Goal: Check status: Check status

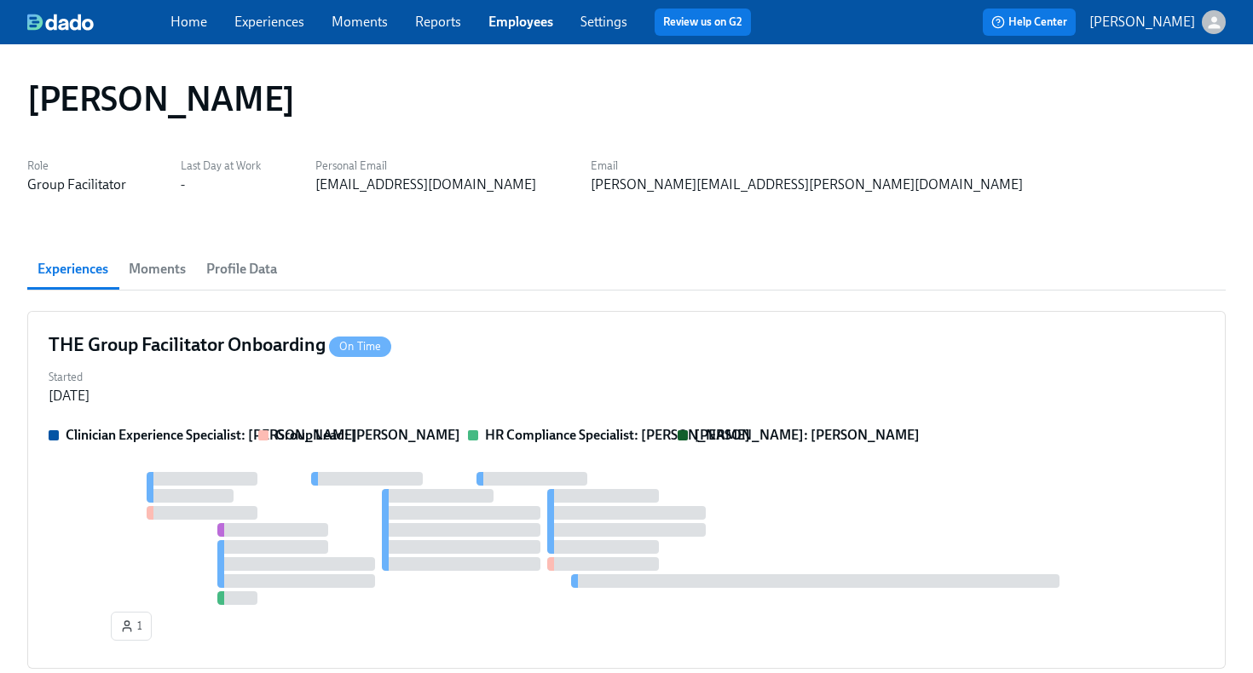
click at [530, 23] on link "Employees" at bounding box center [520, 22] width 65 height 16
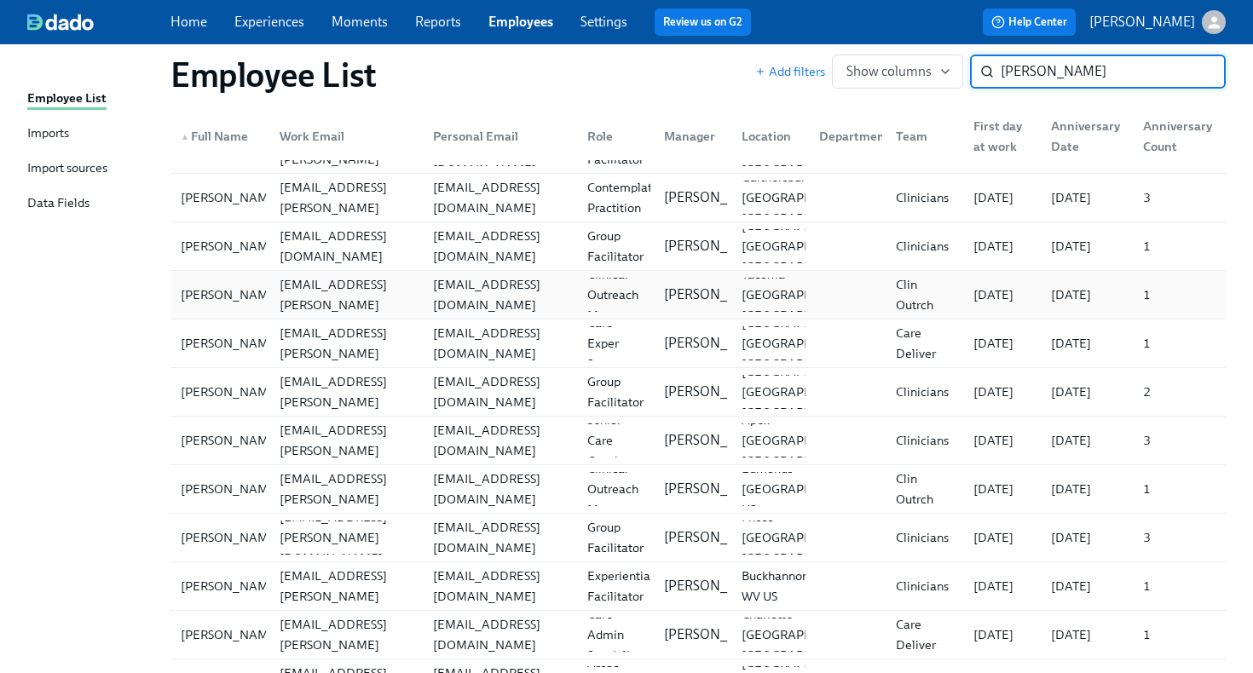
scroll to position [306, 0]
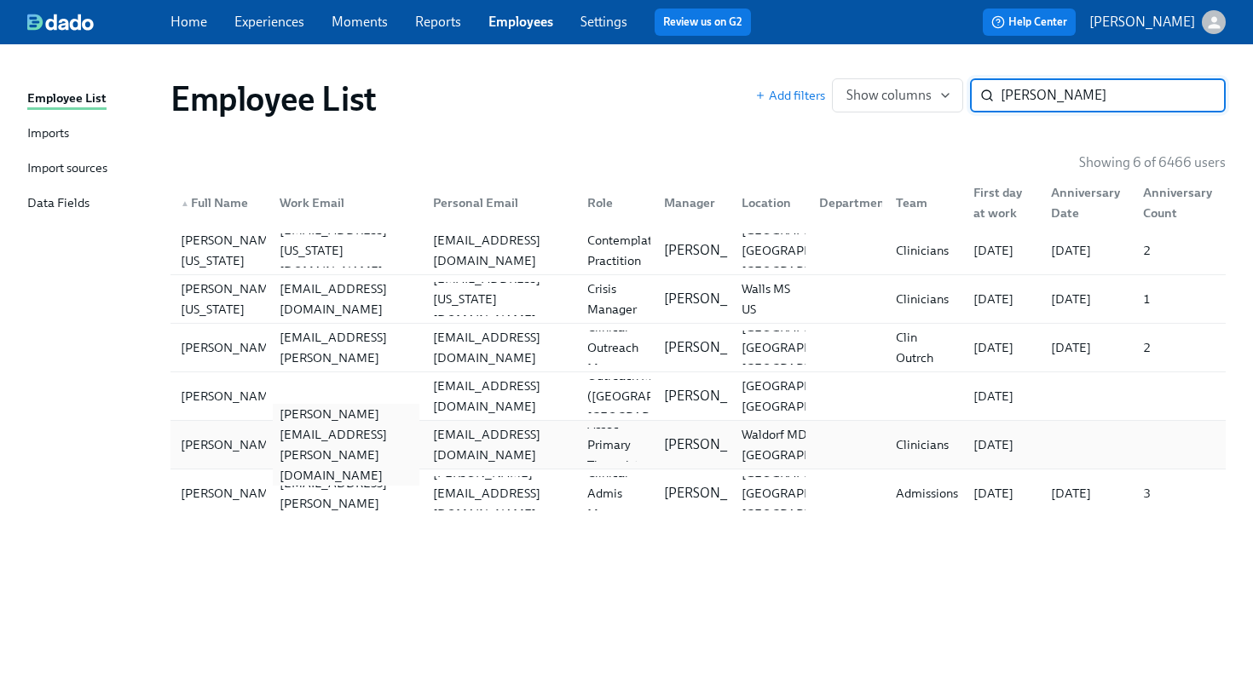
type input "brittany w"
click at [357, 443] on div "brittany.wong@charliehealth.com" at bounding box center [346, 445] width 147 height 82
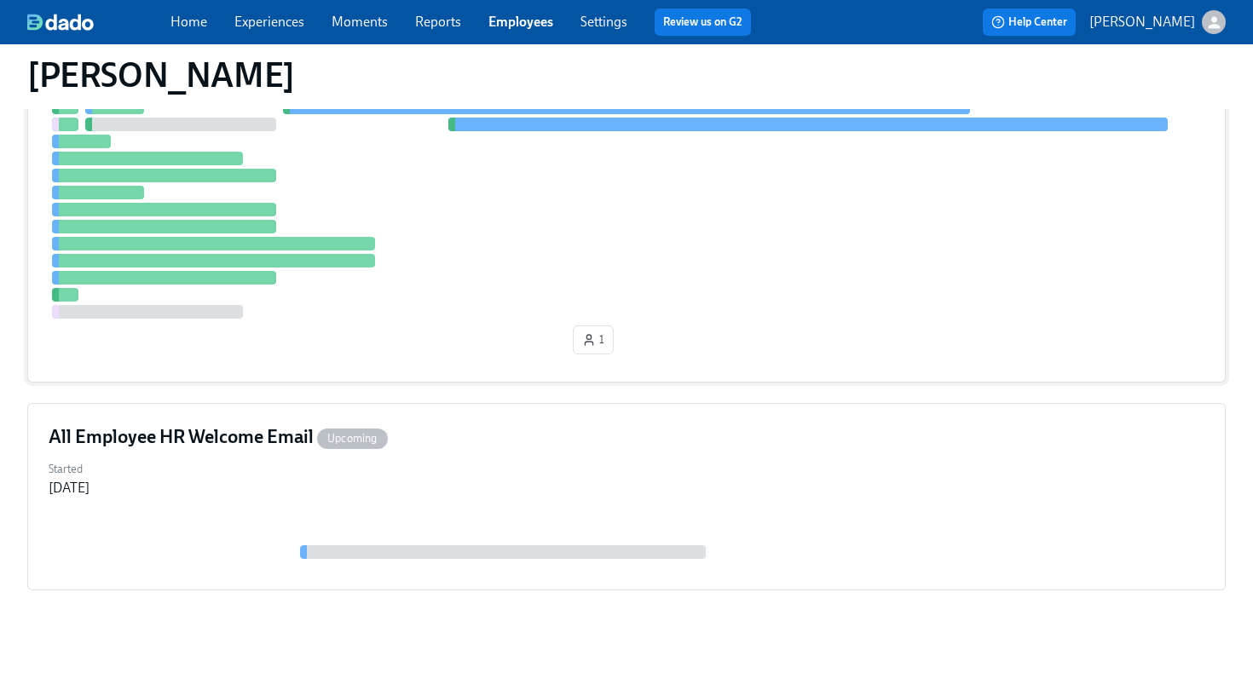
scroll to position [454, 0]
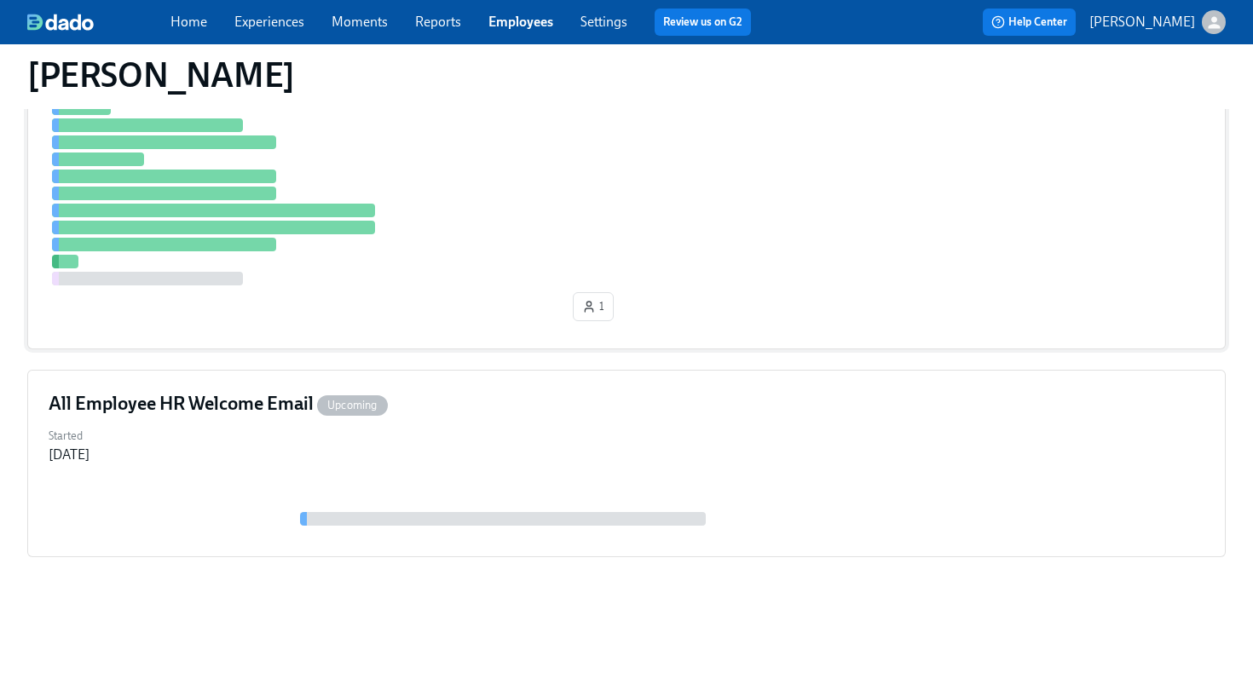
click at [519, 332] on div "Clinical Preboarding On Time Started Aug 27, 2025 Manager: Ashley Johnson Clini…" at bounding box center [626, 103] width 1199 height 493
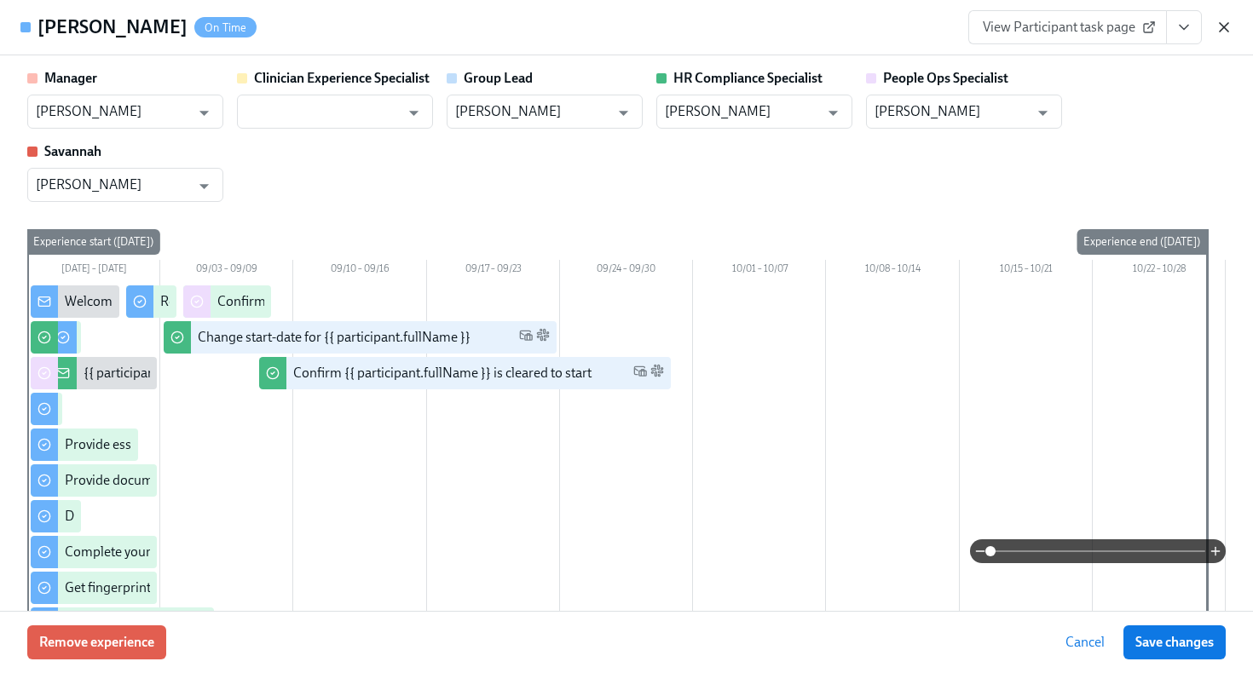
click at [1224, 29] on icon "button" at bounding box center [1224, 27] width 17 height 17
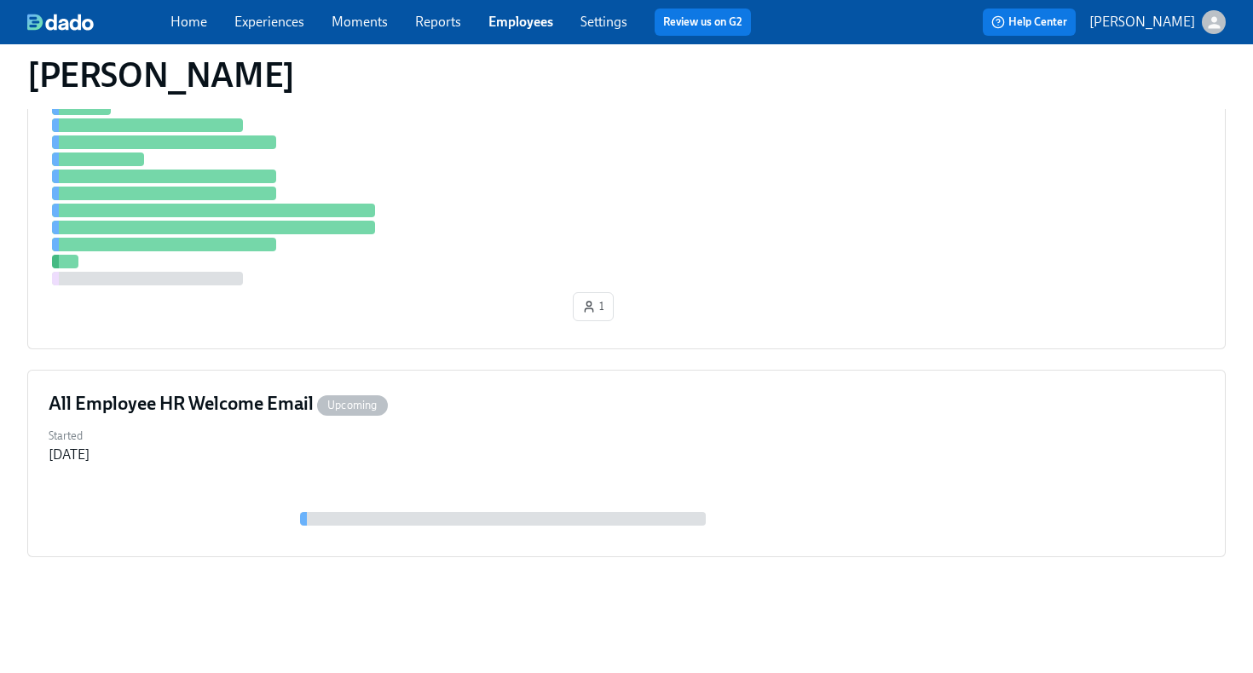
click at [517, 22] on link "Employees" at bounding box center [520, 22] width 65 height 16
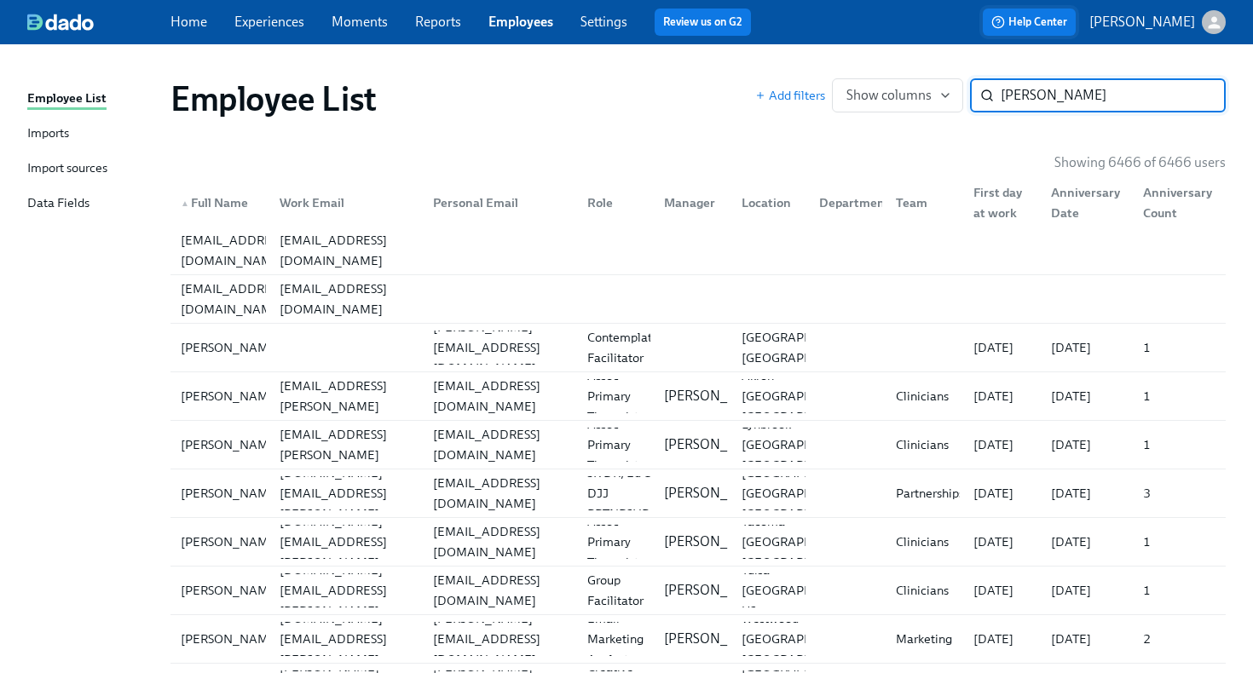
type input "brittany wong"
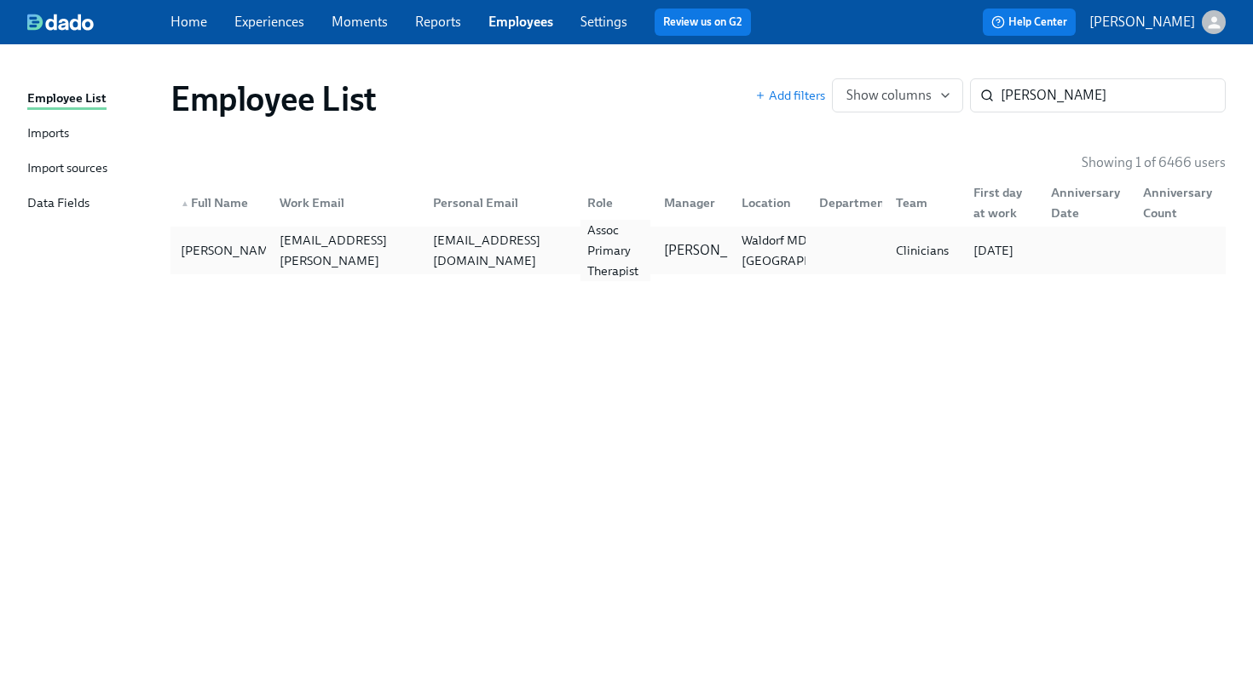
click at [603, 250] on div "Assoc Primary Therapist" at bounding box center [616, 250] width 71 height 61
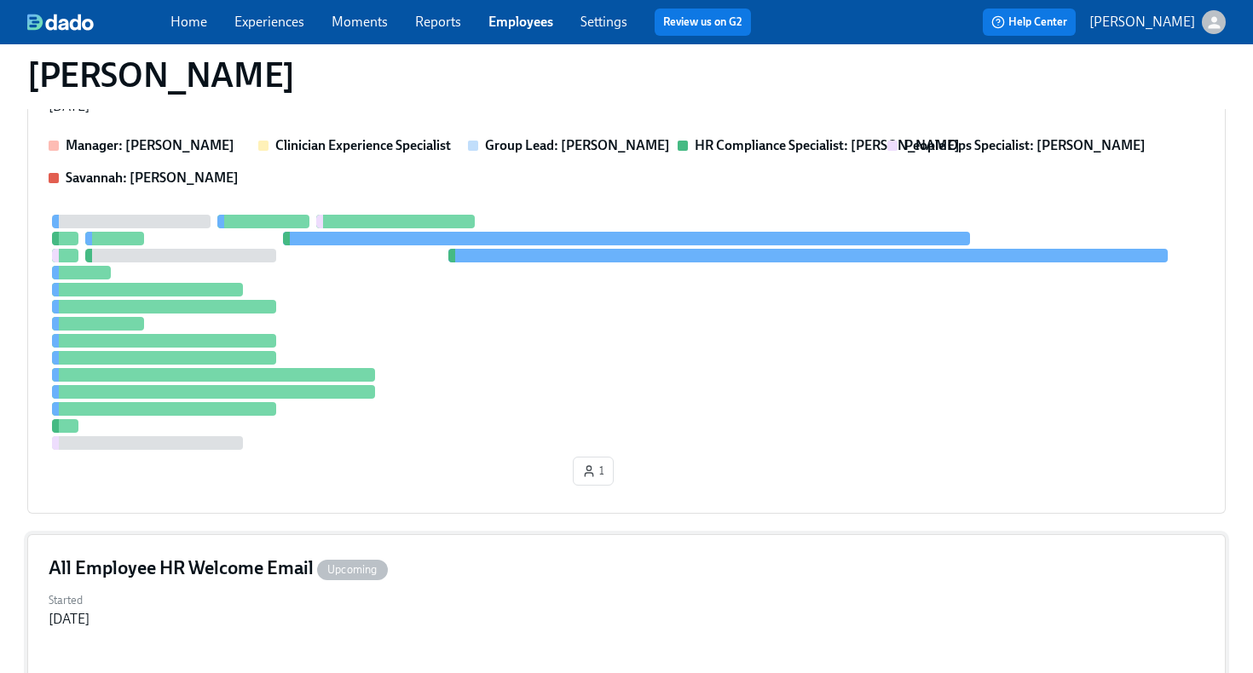
scroll to position [138, 0]
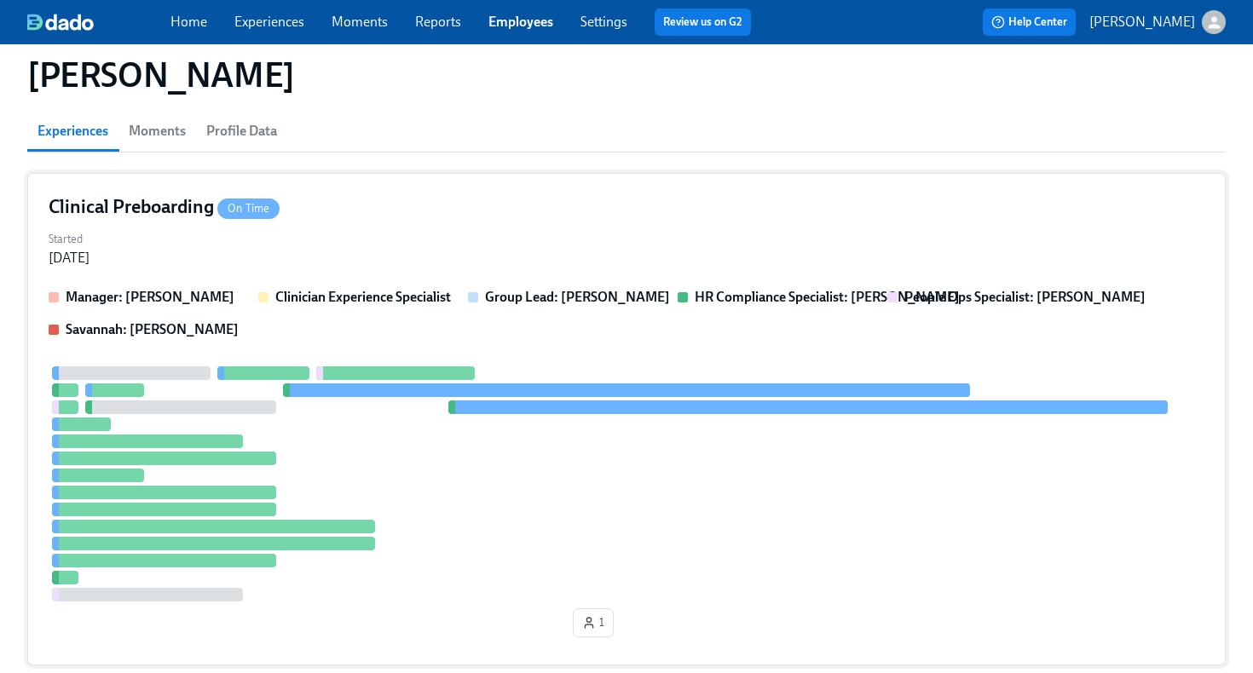
click at [662, 485] on div at bounding box center [627, 484] width 1156 height 235
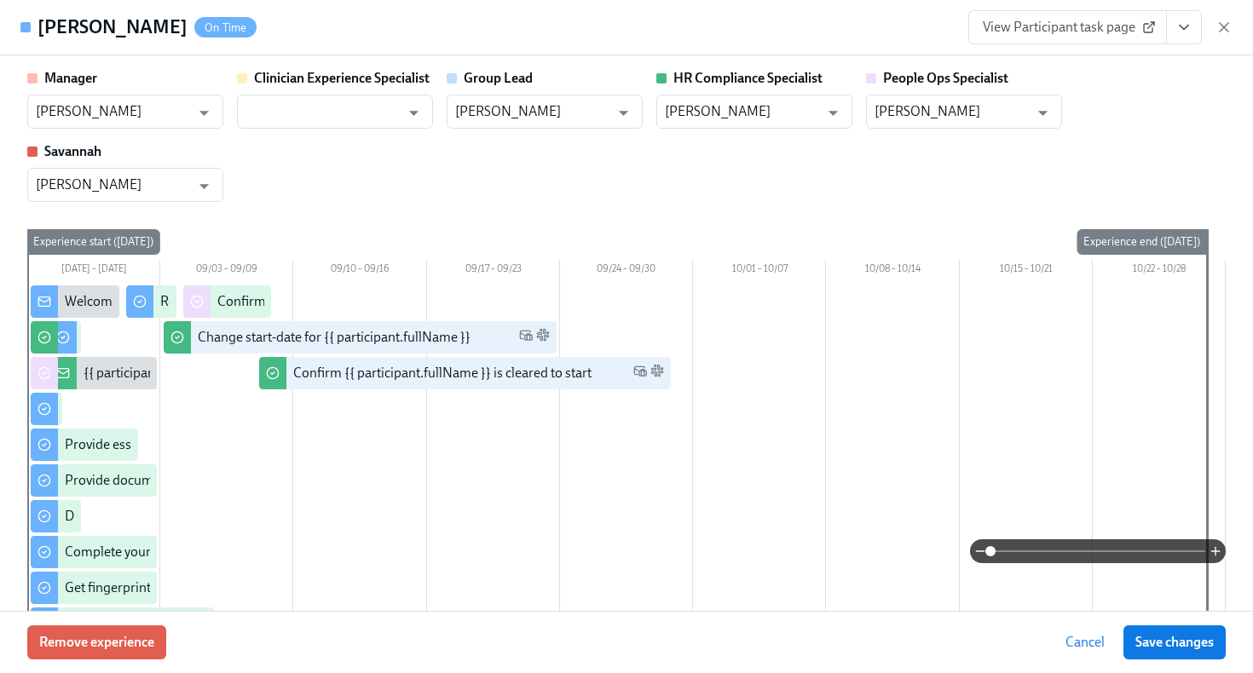
click at [1179, 32] on icon "View task page" at bounding box center [1184, 27] width 17 height 17
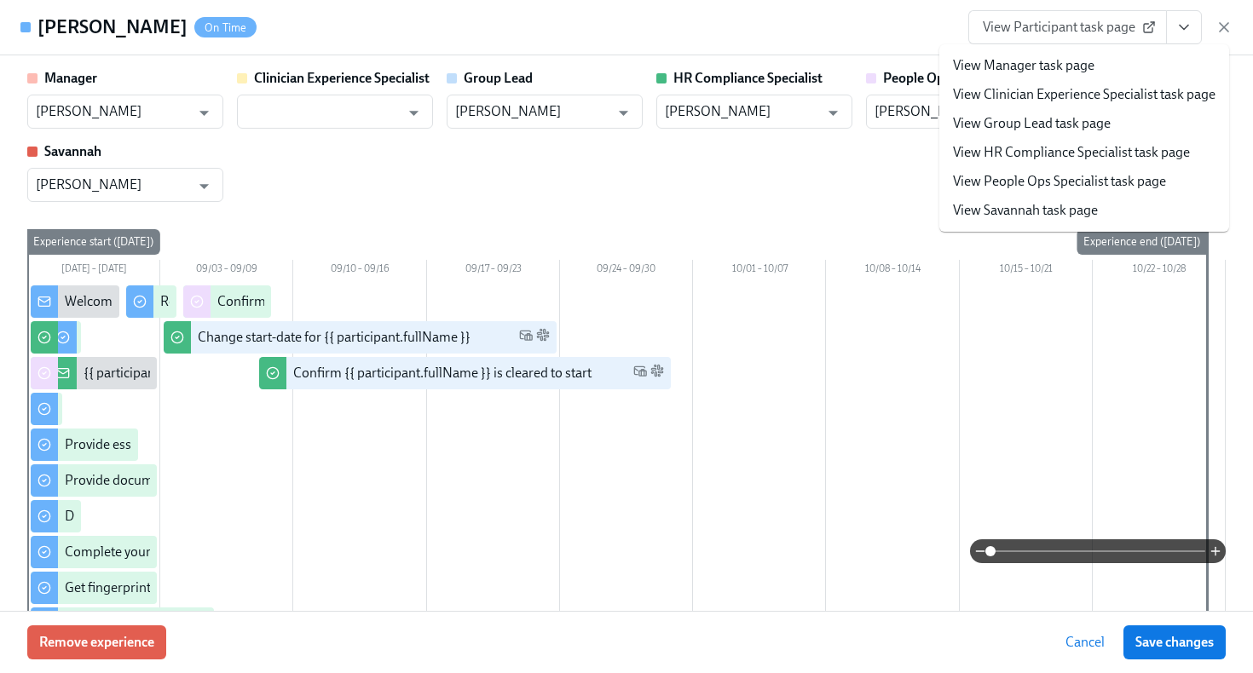
click at [1109, 156] on link "View HR Compliance Specialist task page" at bounding box center [1071, 152] width 237 height 19
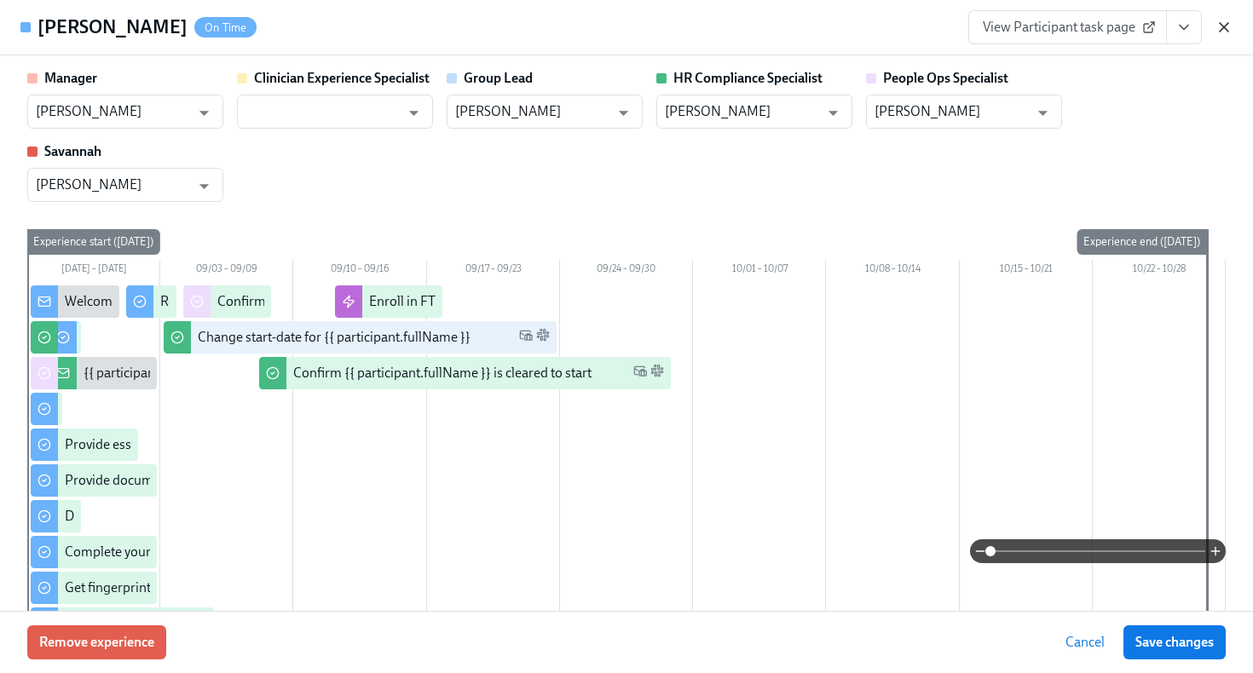
click at [1225, 28] on icon "button" at bounding box center [1224, 27] width 9 height 9
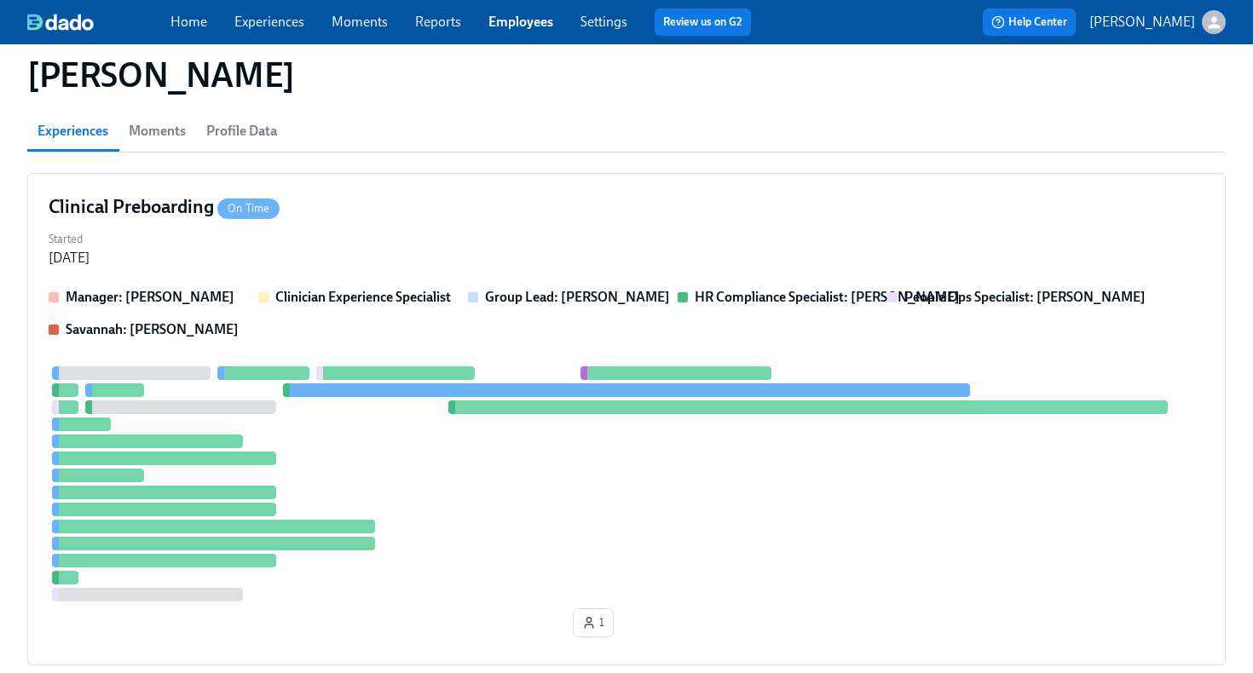
click at [534, 26] on link "Employees" at bounding box center [520, 22] width 65 height 16
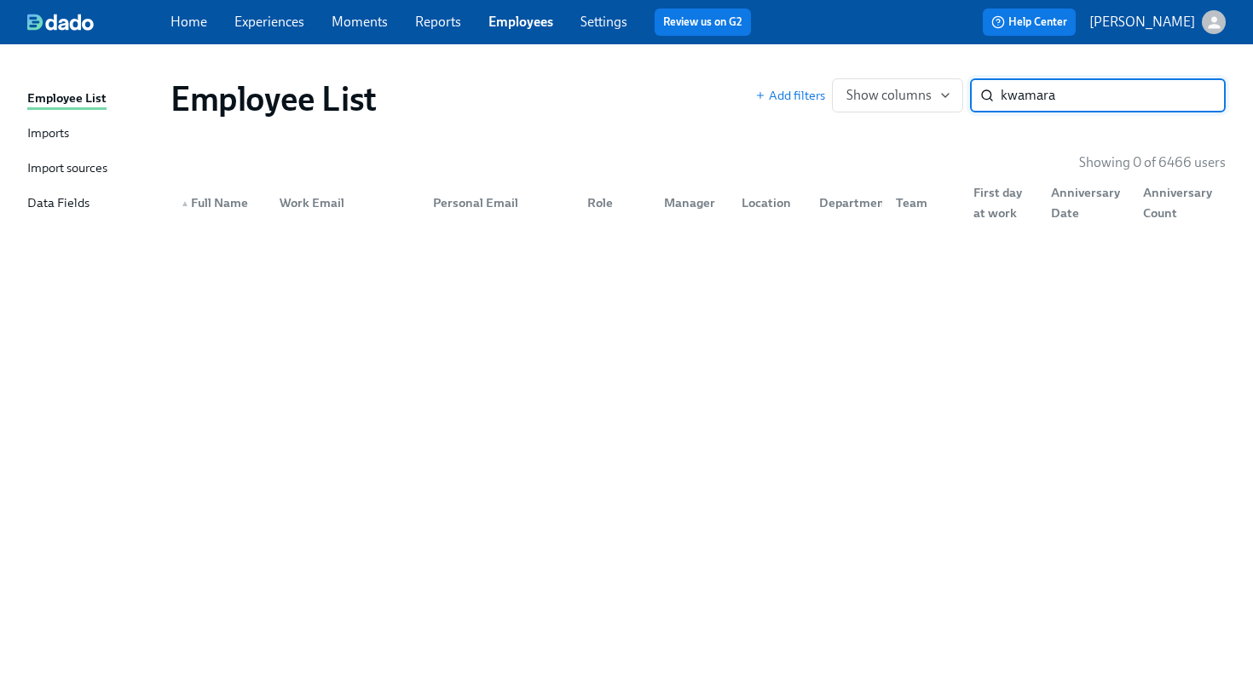
click at [1026, 101] on input "kwamara" at bounding box center [1113, 95] width 225 height 34
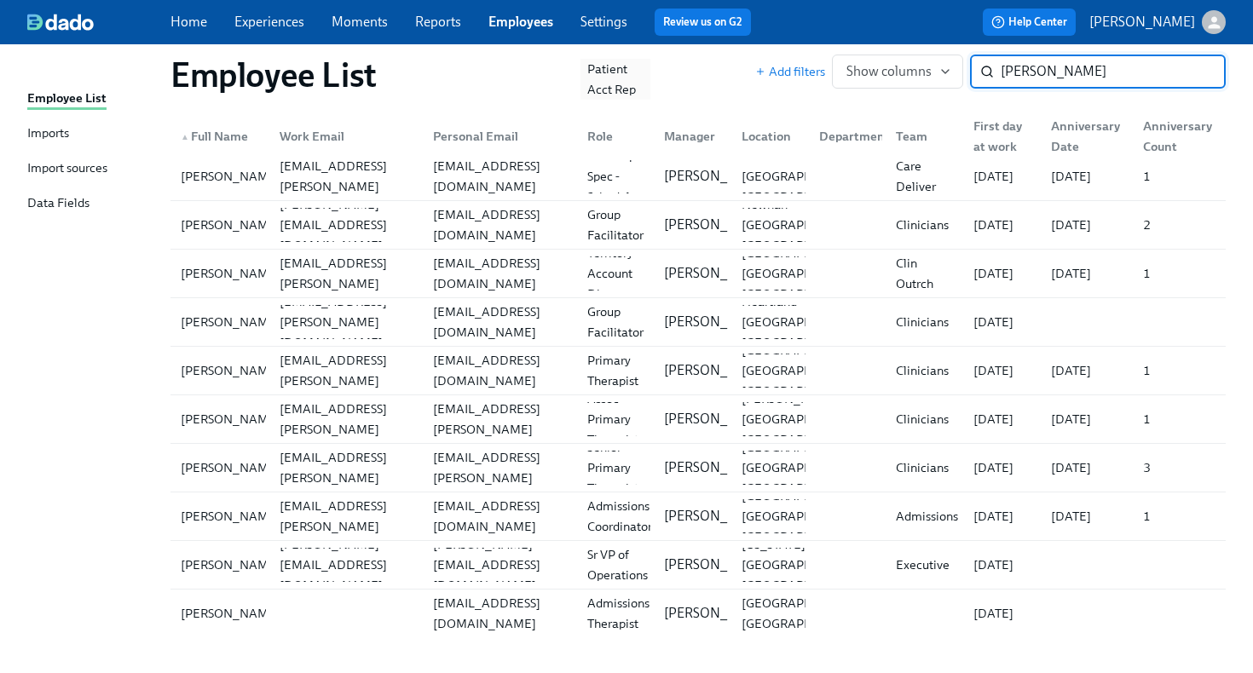
scroll to position [322, 0]
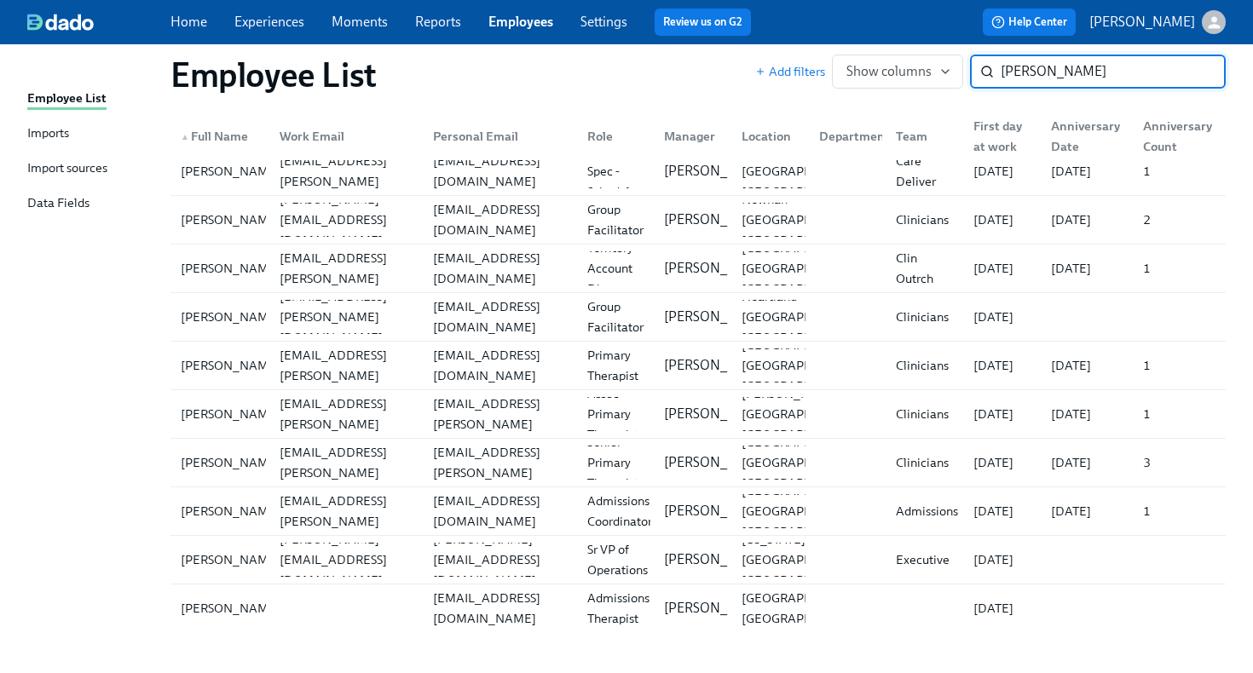
click at [1026, 73] on input "paul" at bounding box center [1113, 72] width 225 height 34
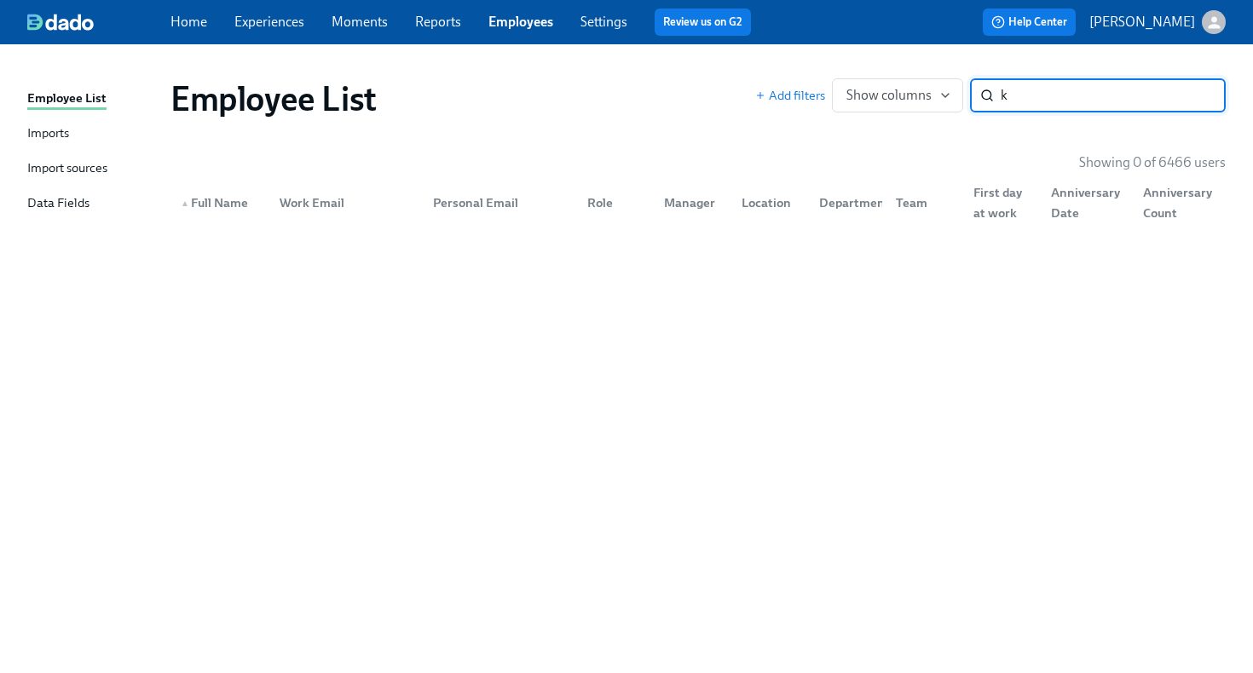
type input "k"
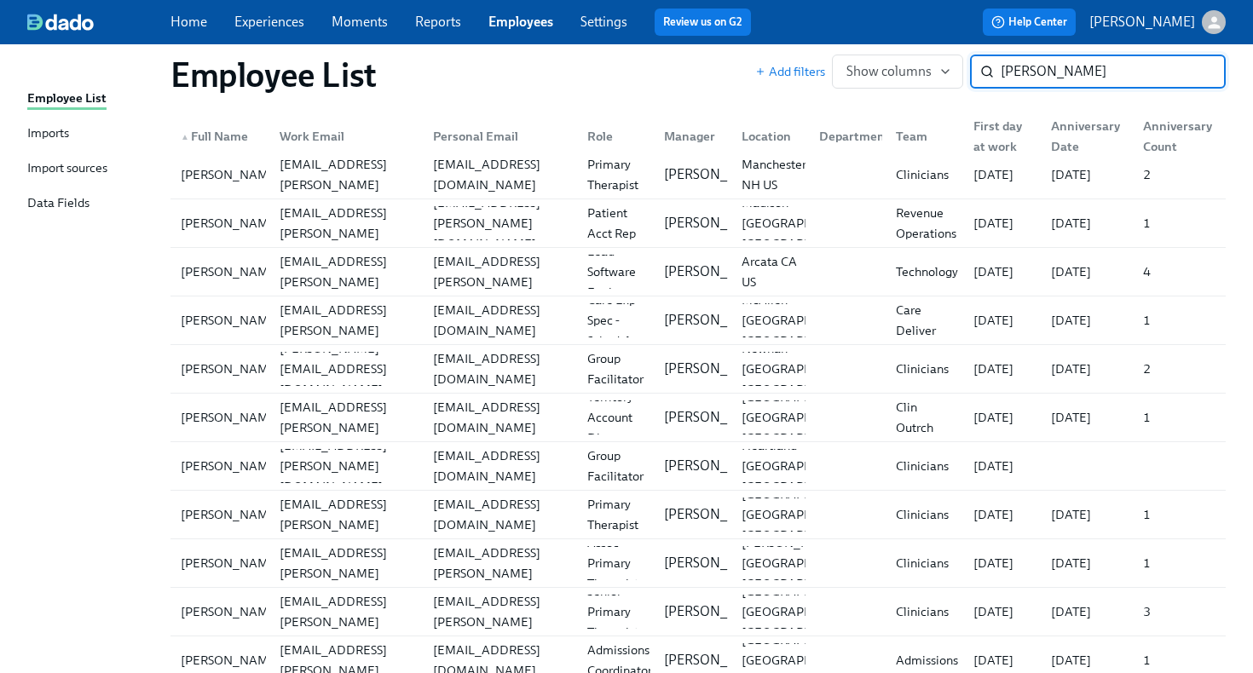
scroll to position [165, 0]
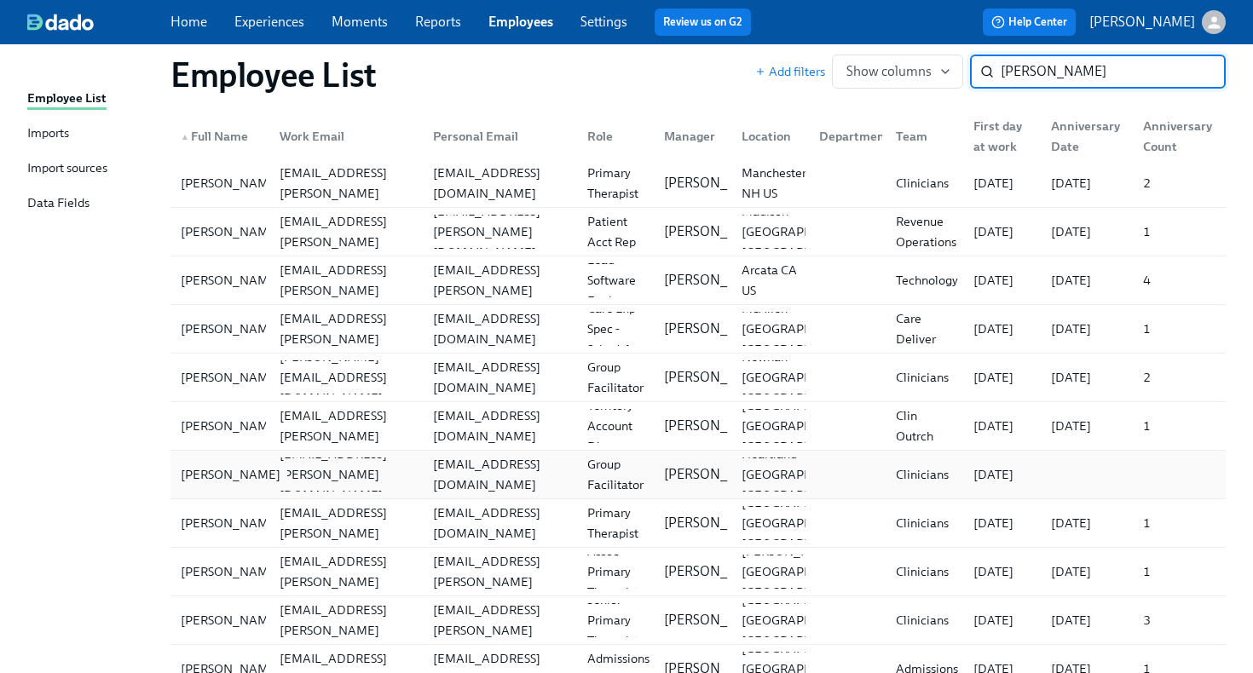
type input "paul"
click at [249, 482] on div "Mara Paul" at bounding box center [220, 475] width 92 height 34
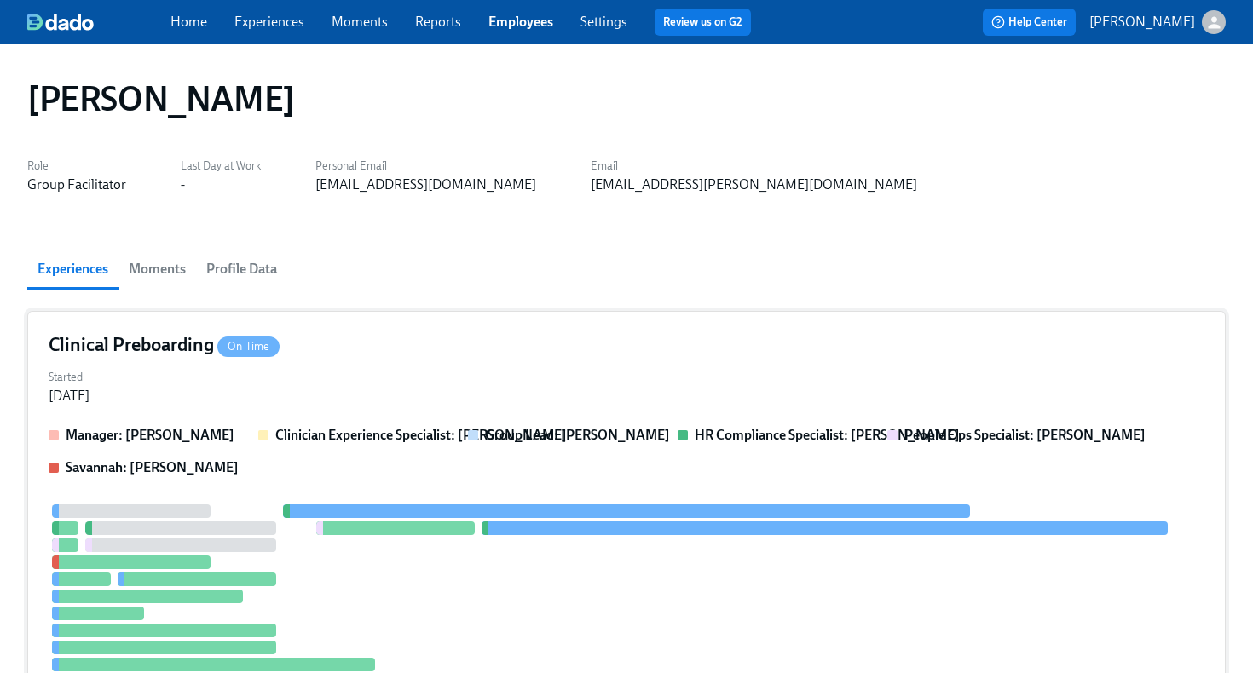
scroll to position [8, 0]
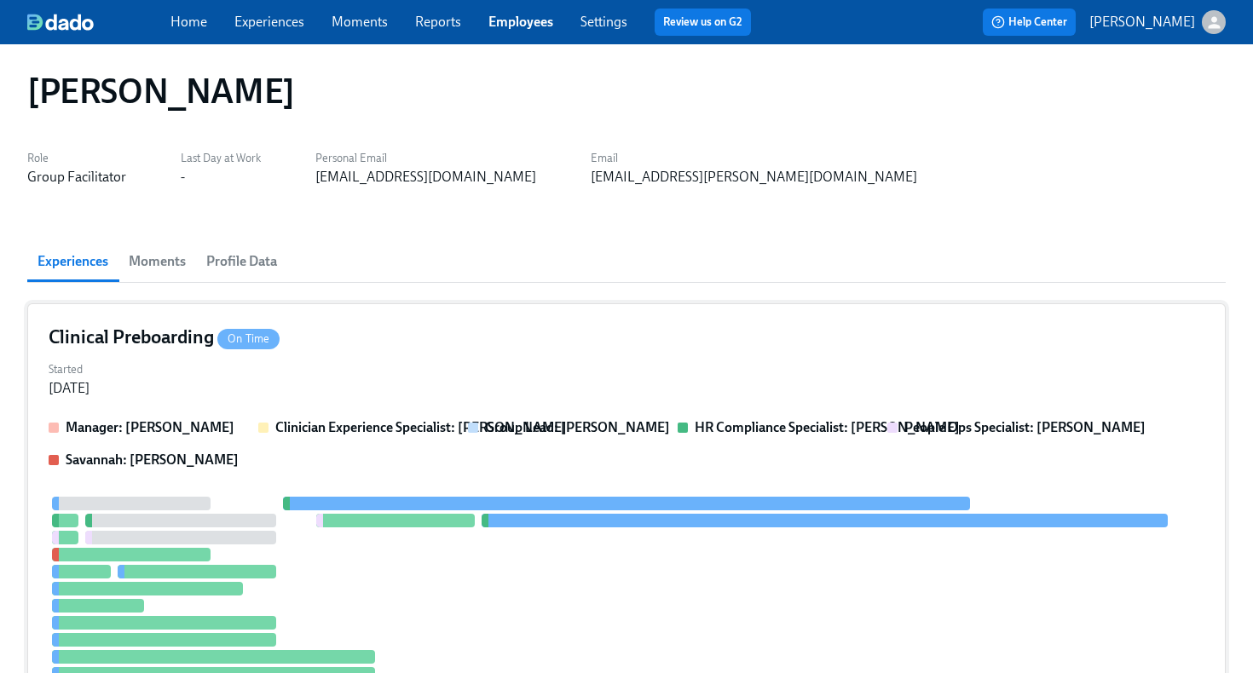
click at [486, 370] on div "Started Aug 27, 2025" at bounding box center [627, 377] width 1156 height 41
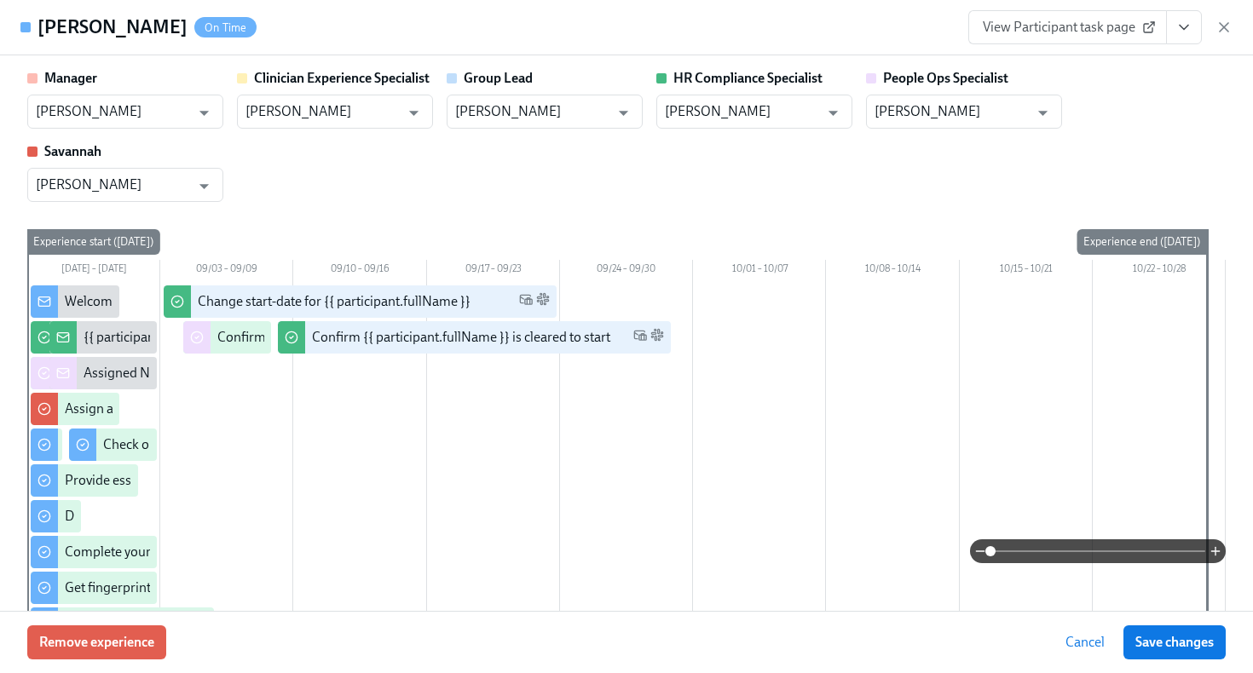
click at [1187, 27] on icon "View task page" at bounding box center [1184, 27] width 17 height 17
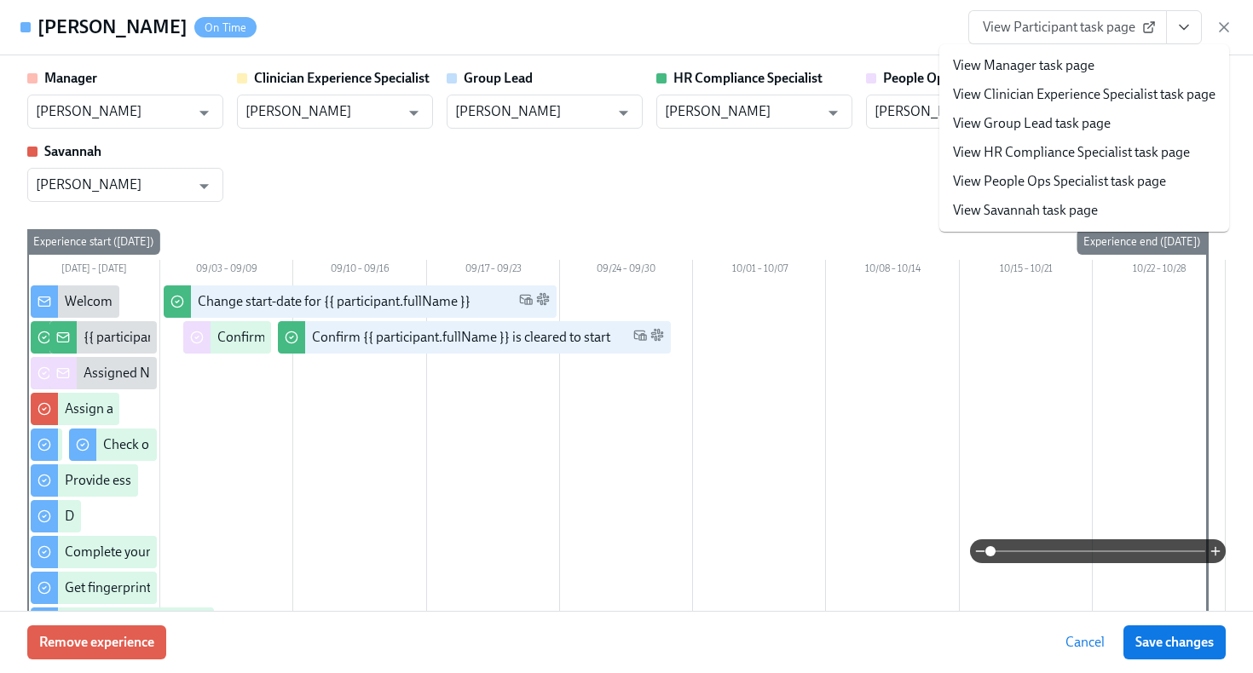
click at [1100, 158] on link "View HR Compliance Specialist task page" at bounding box center [1071, 152] width 237 height 19
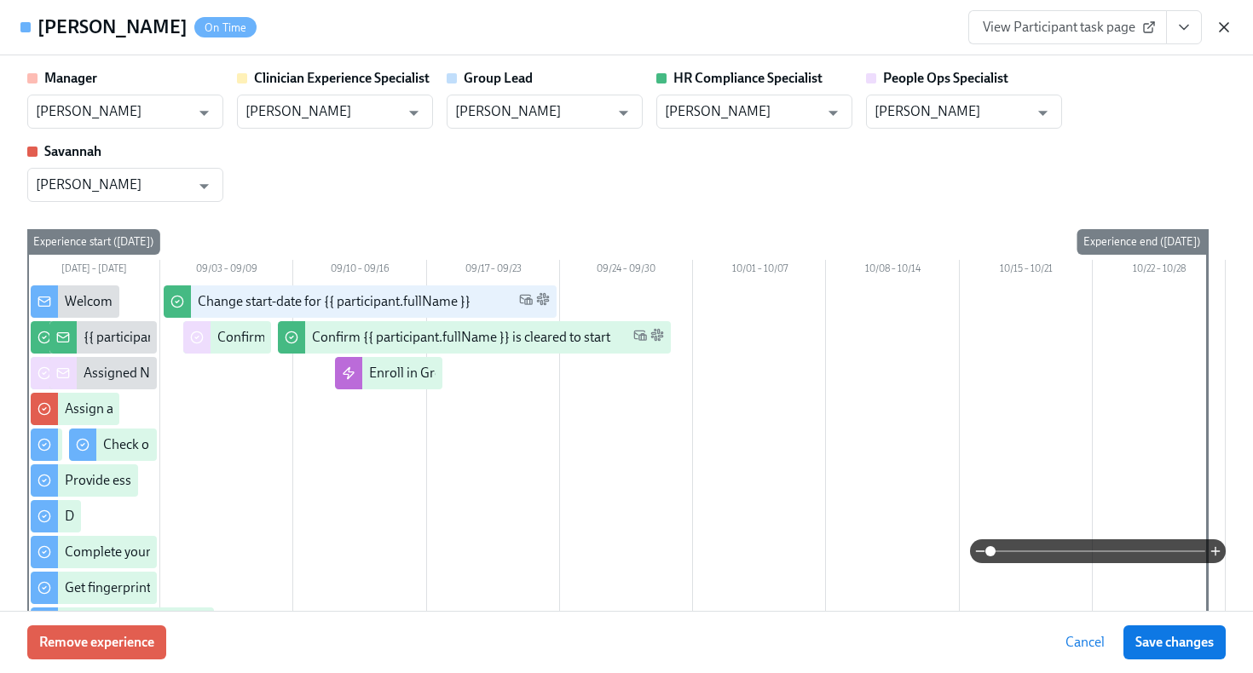
click at [1222, 30] on icon "button" at bounding box center [1224, 27] width 9 height 9
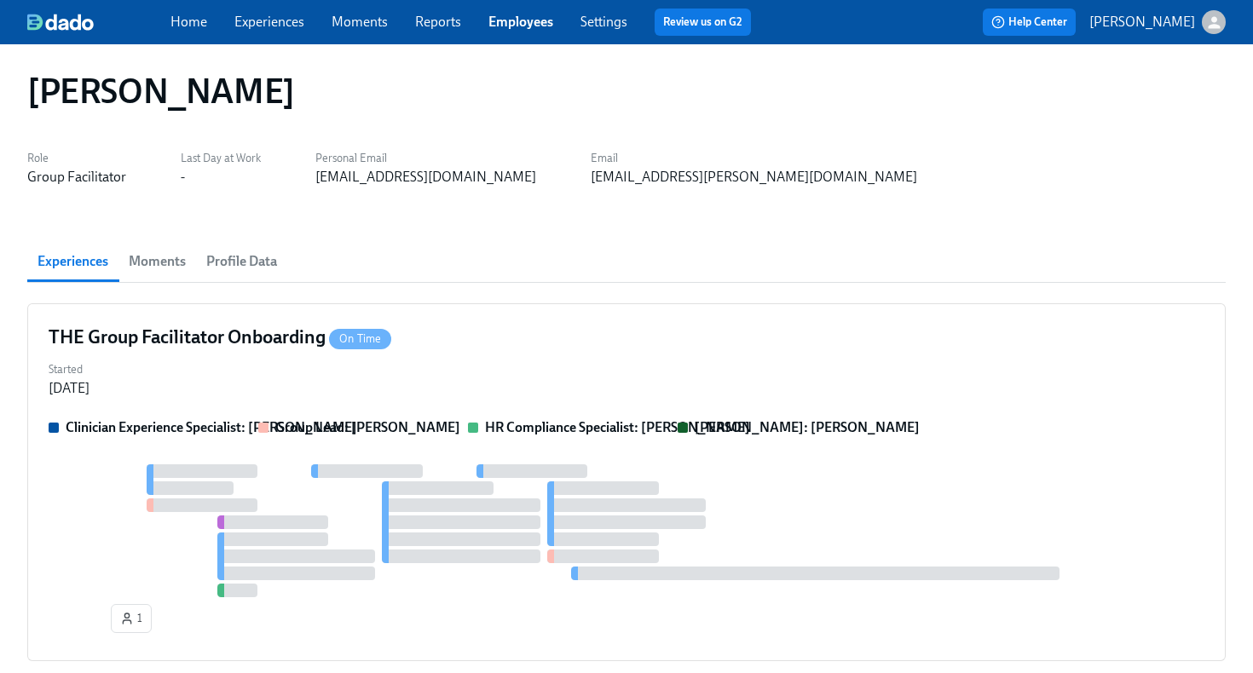
click at [531, 21] on link "Employees" at bounding box center [520, 22] width 65 height 16
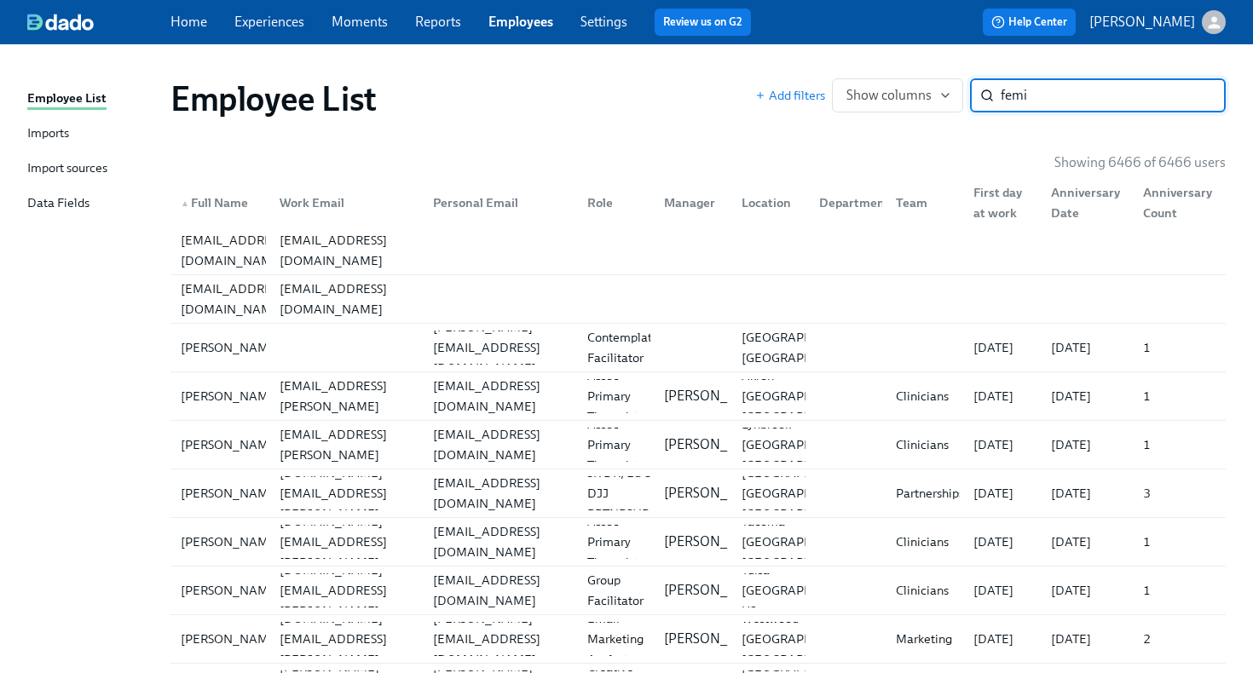
type input "femi"
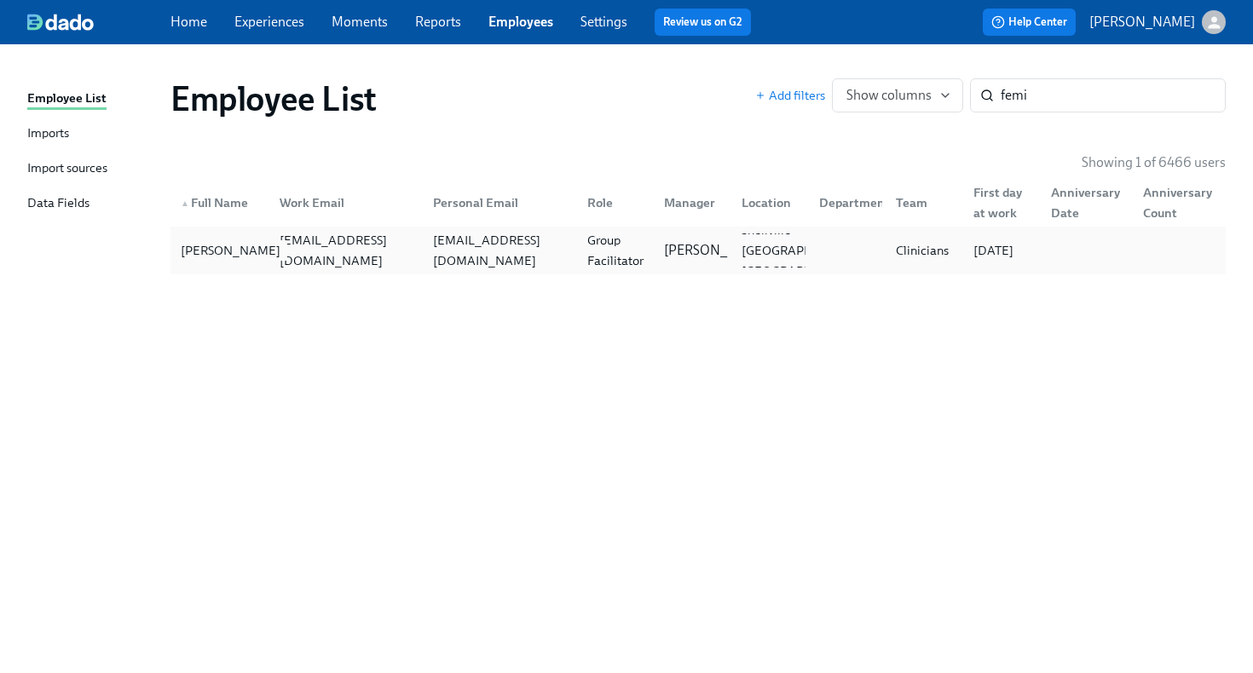
click at [237, 256] on div "Femi Adeyanju" at bounding box center [230, 250] width 113 height 20
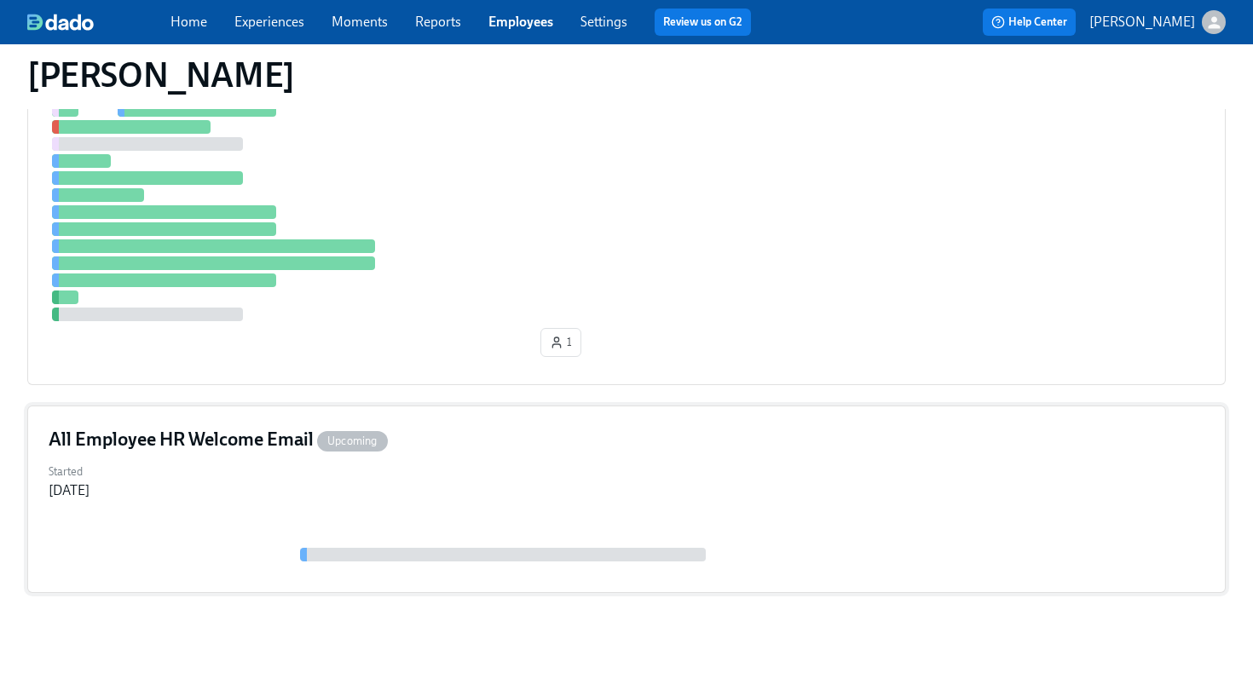
scroll to position [440, 0]
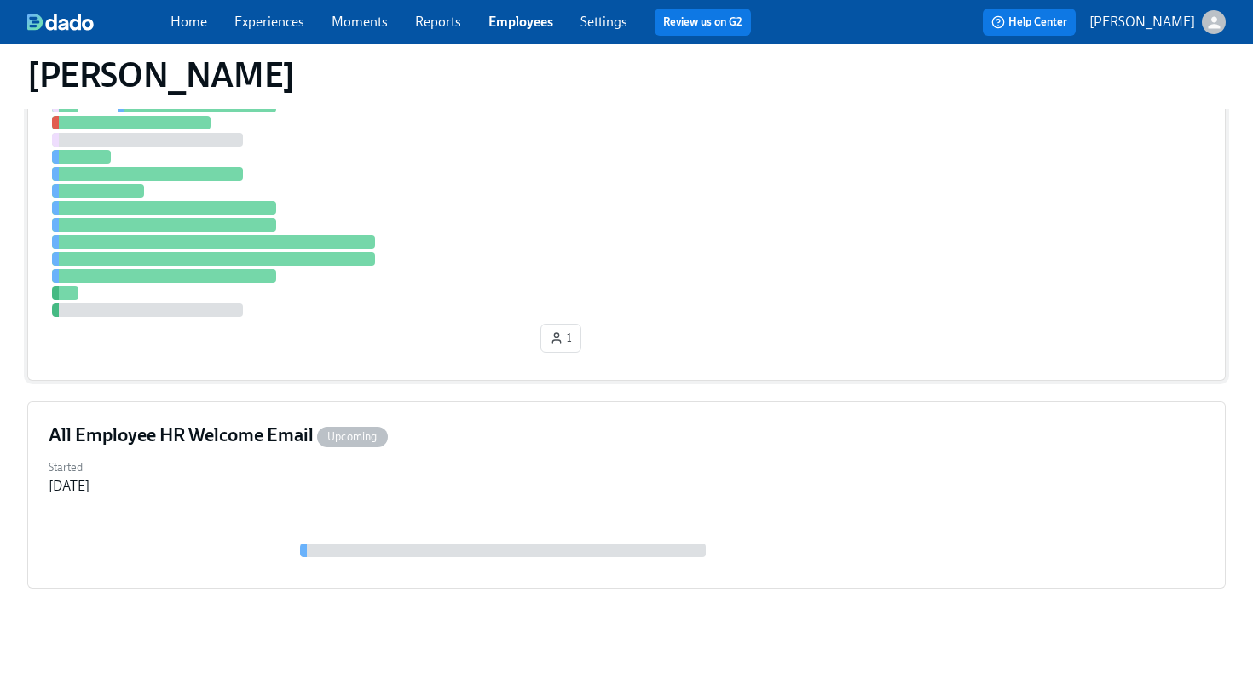
click at [465, 334] on div "1" at bounding box center [627, 212] width 1156 height 295
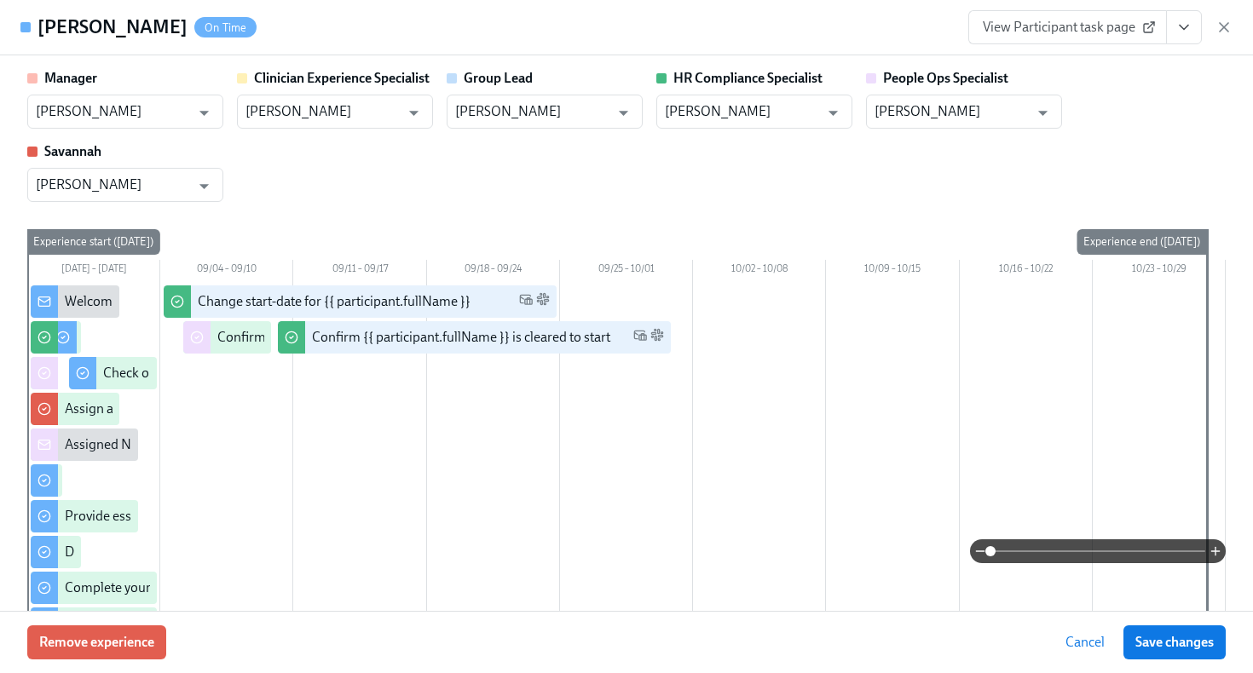
click at [1190, 19] on icon "View task page" at bounding box center [1184, 27] width 17 height 17
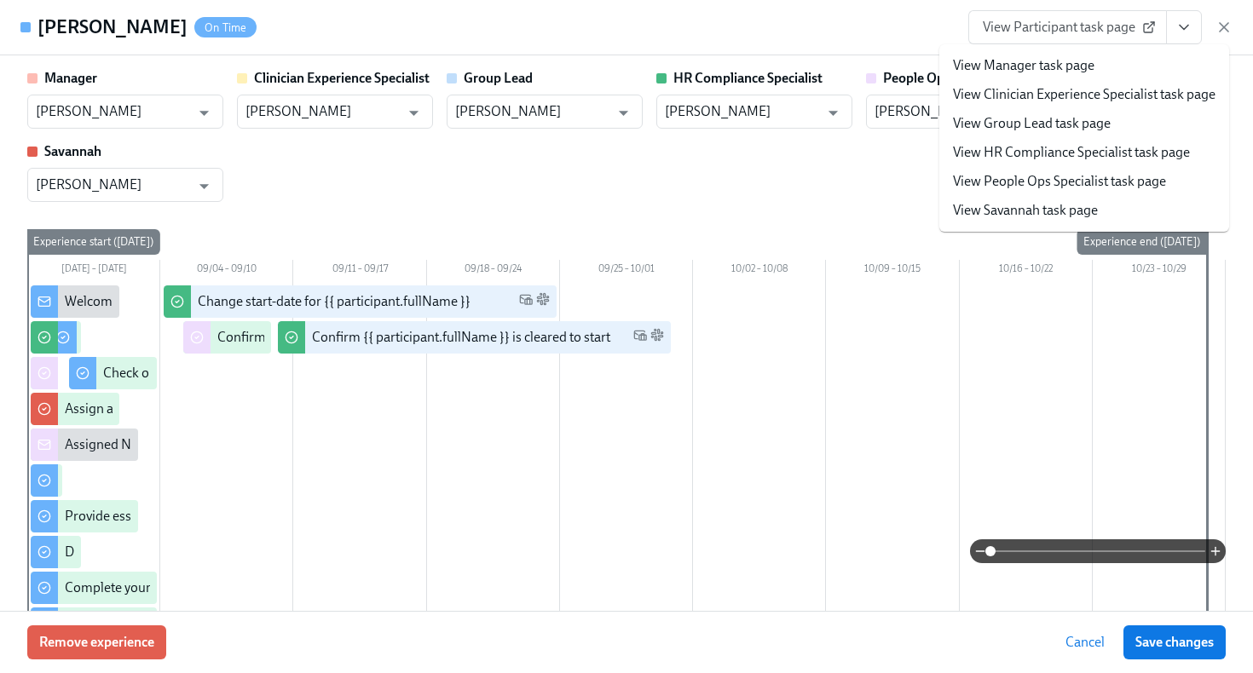
click at [1130, 149] on link "View HR Compliance Specialist task page" at bounding box center [1071, 152] width 237 height 19
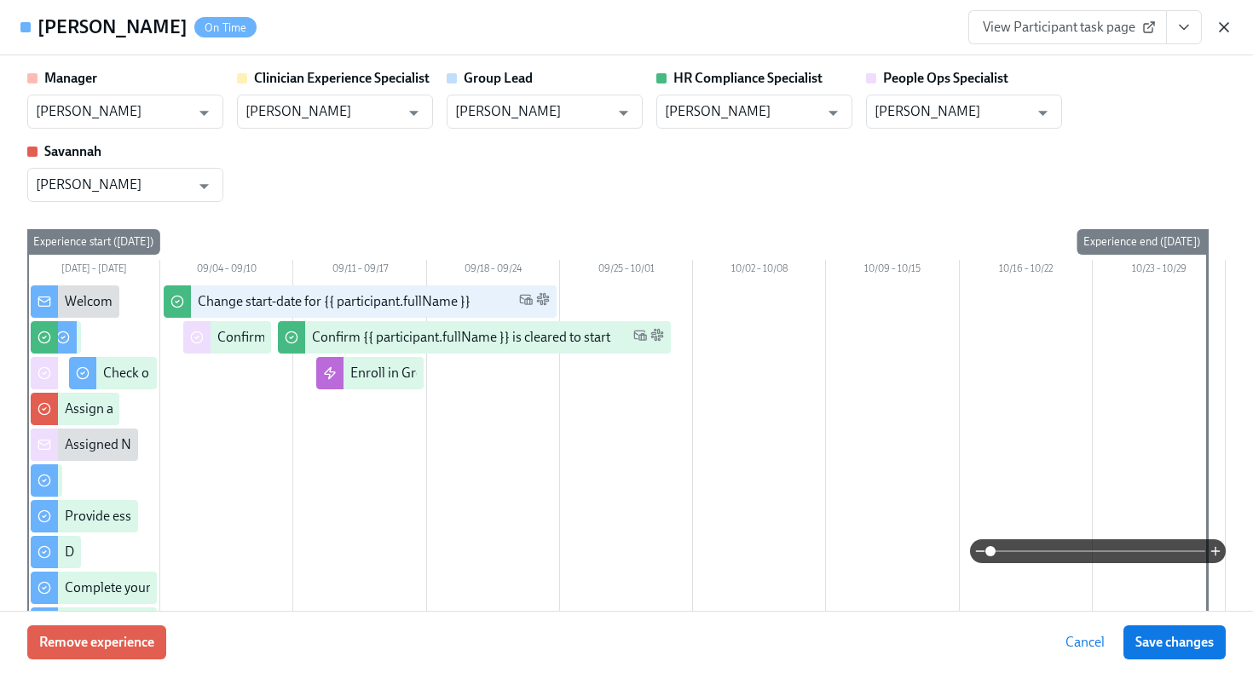
click at [1222, 27] on icon "button" at bounding box center [1224, 27] width 17 height 17
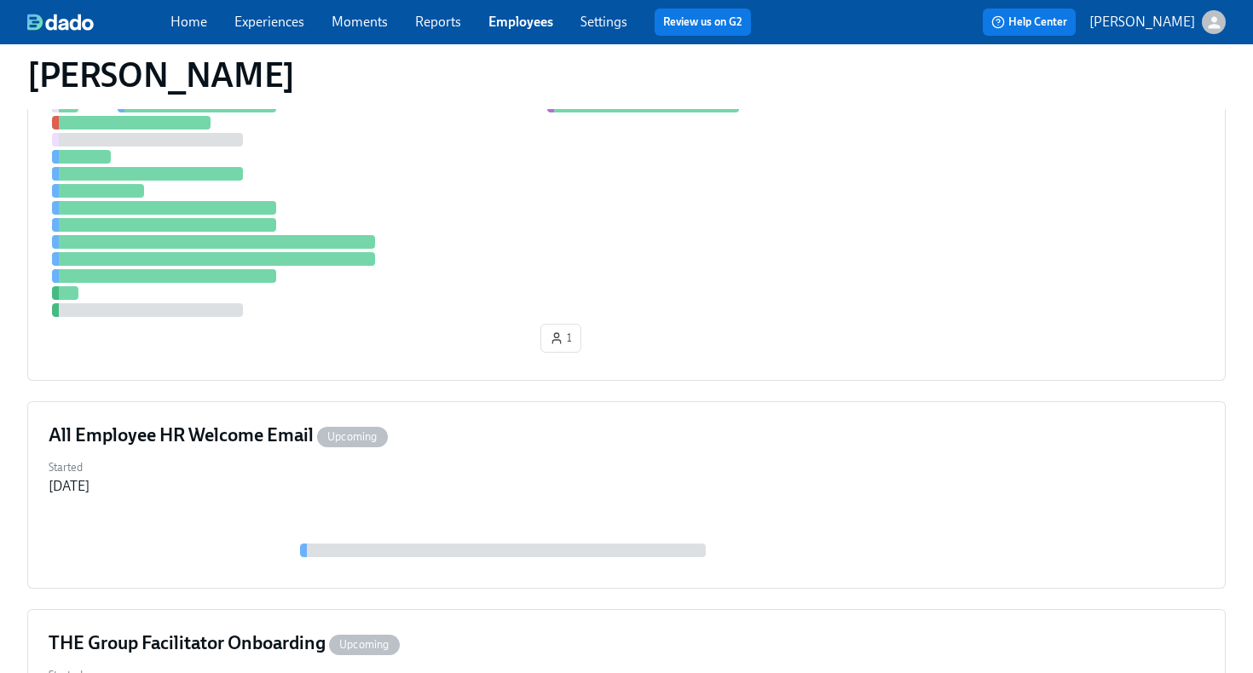
click at [537, 28] on link "Employees" at bounding box center [520, 22] width 65 height 16
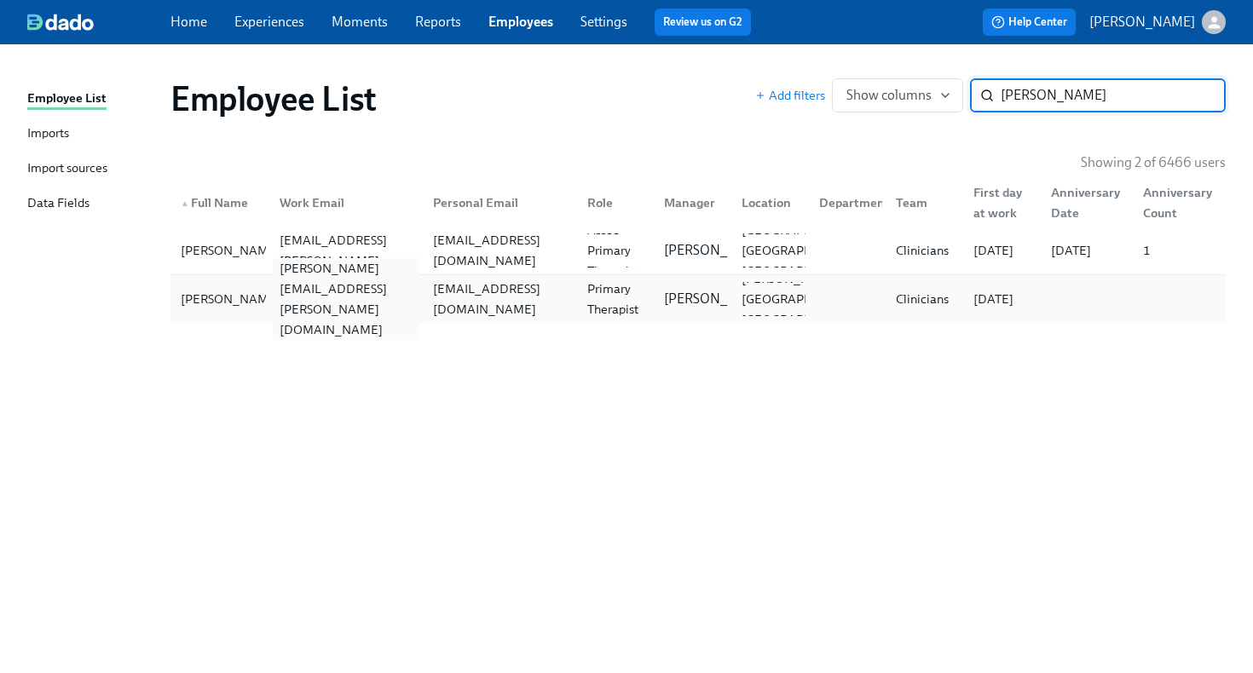
type input "laurin"
click at [327, 303] on div "laurin.taylor@charliehealth.com" at bounding box center [346, 299] width 147 height 82
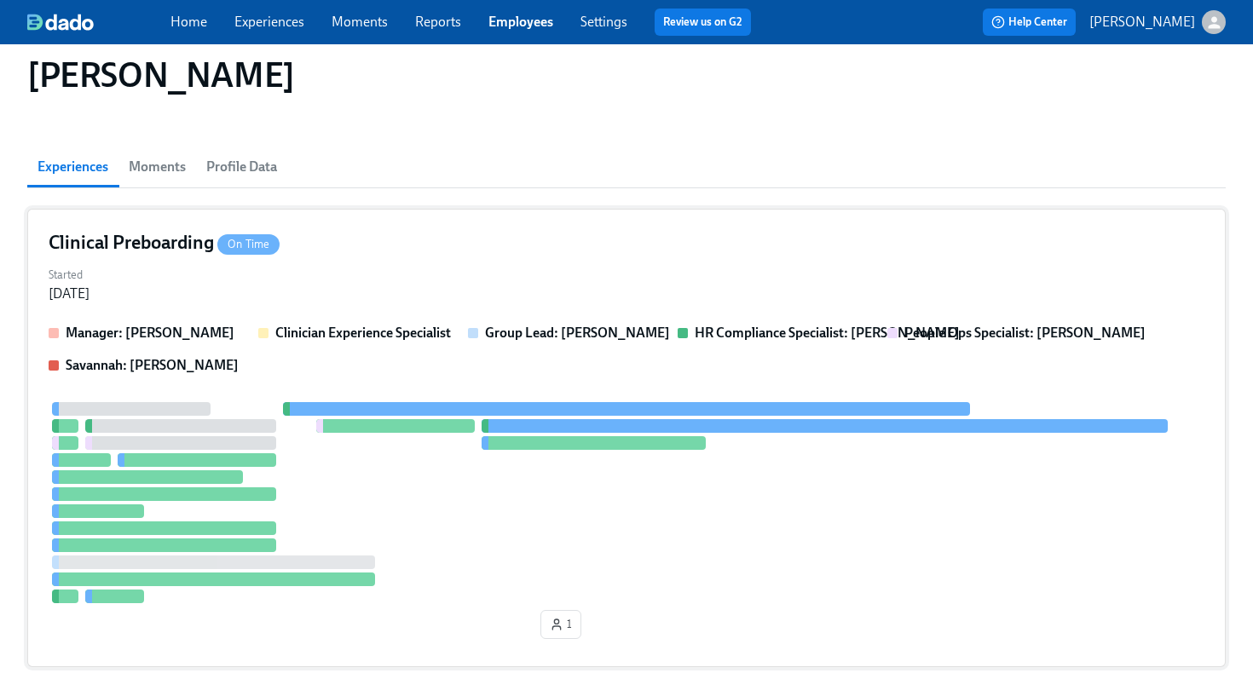
scroll to position [387, 0]
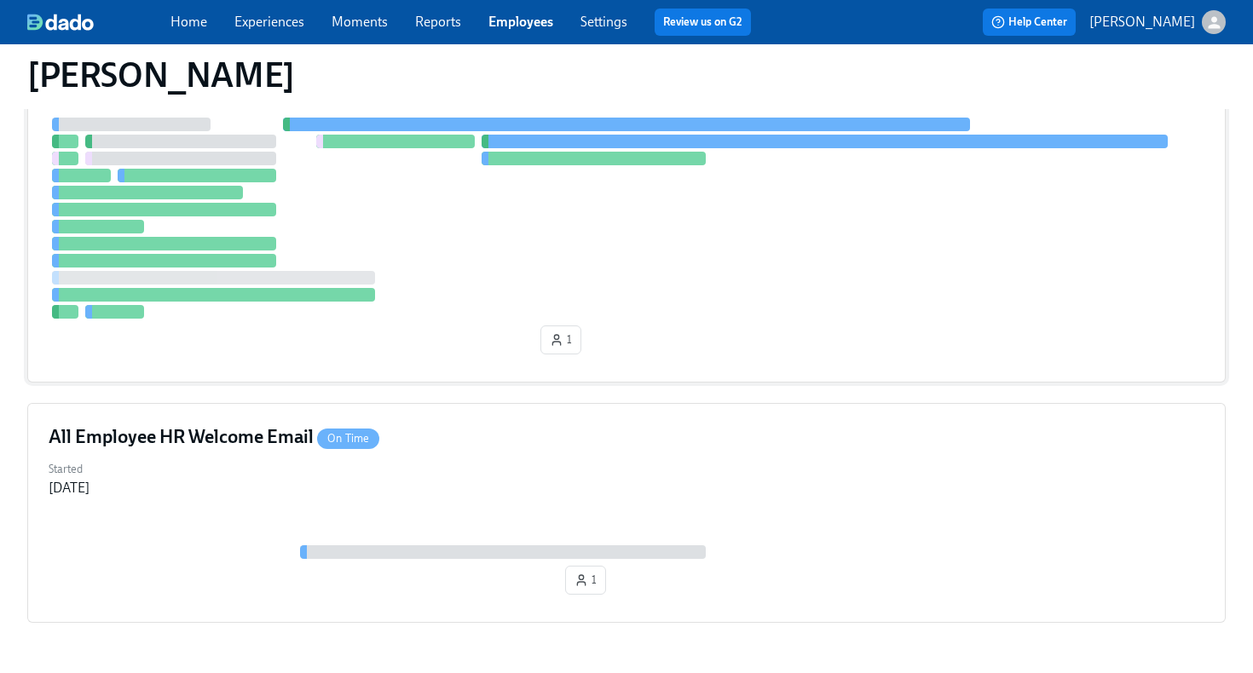
click at [459, 297] on div at bounding box center [627, 218] width 1156 height 201
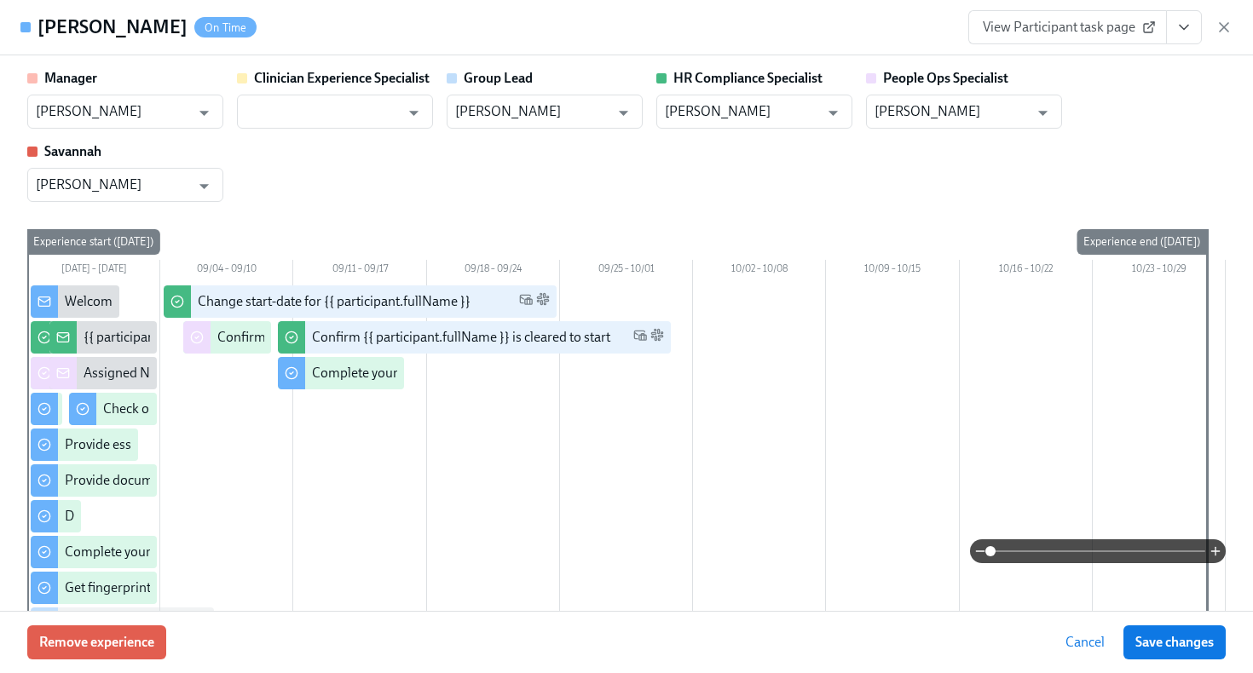
click at [1179, 39] on button "View task page" at bounding box center [1184, 27] width 36 height 34
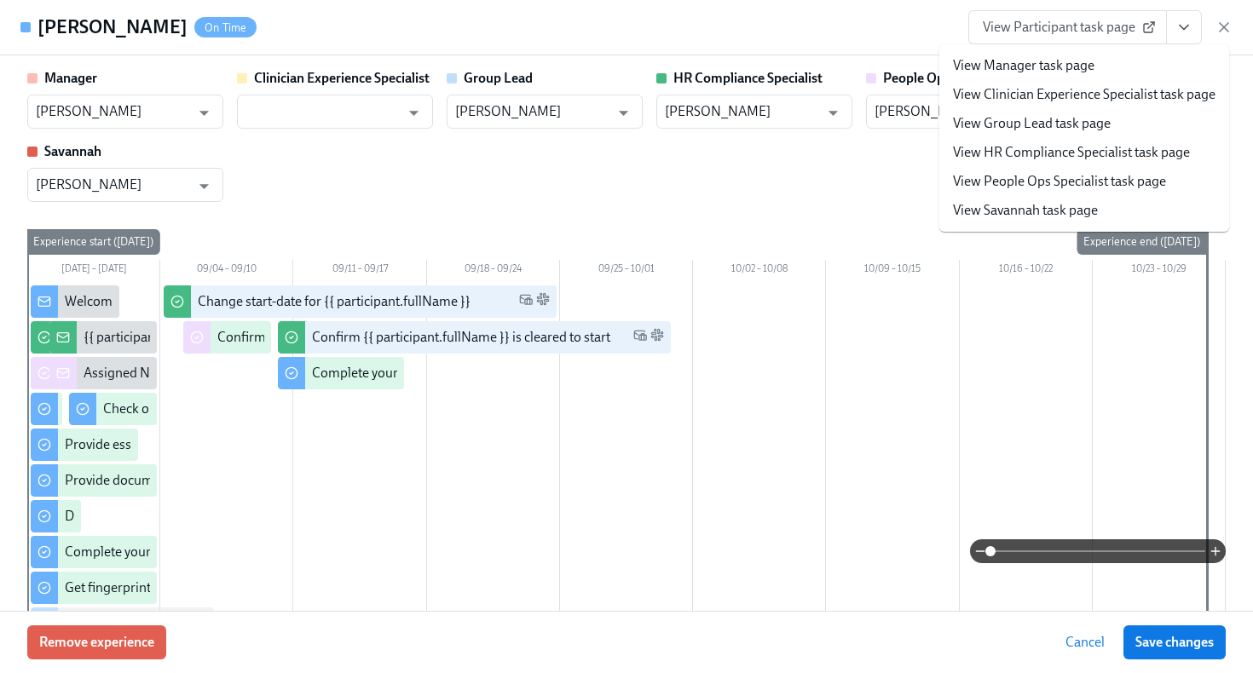
click at [1092, 159] on link "View HR Compliance Specialist task page" at bounding box center [1071, 152] width 237 height 19
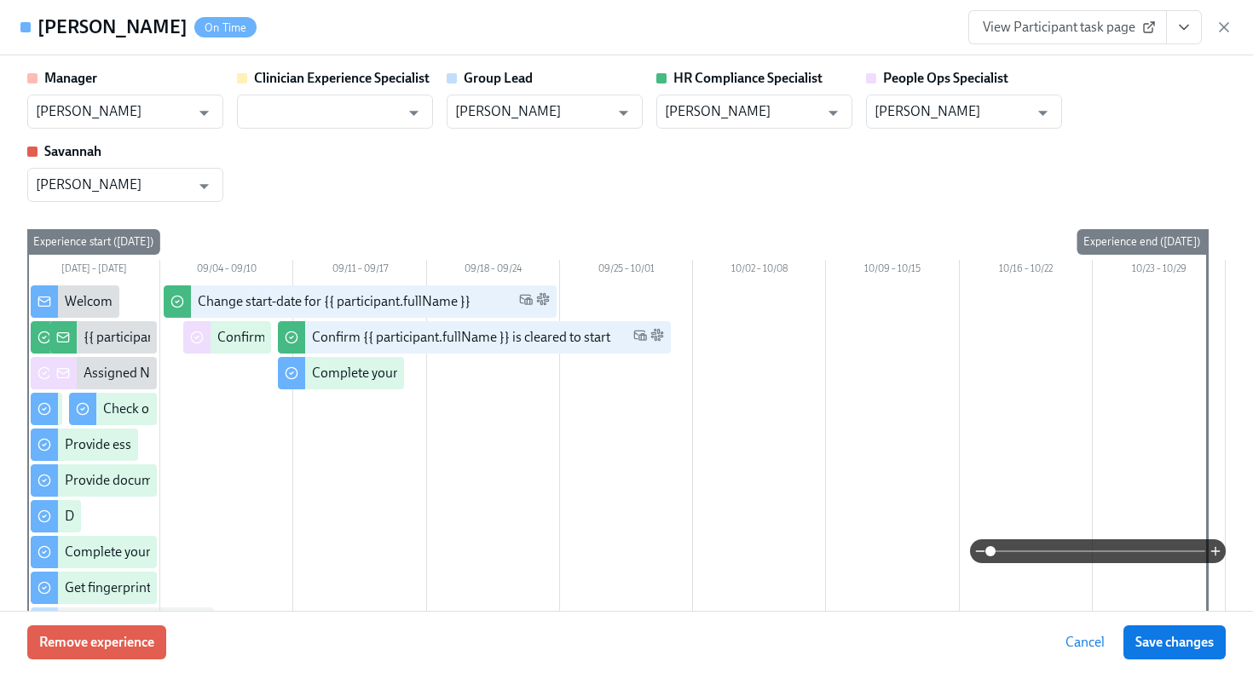
click at [1193, 38] on button "View task page" at bounding box center [1184, 27] width 36 height 34
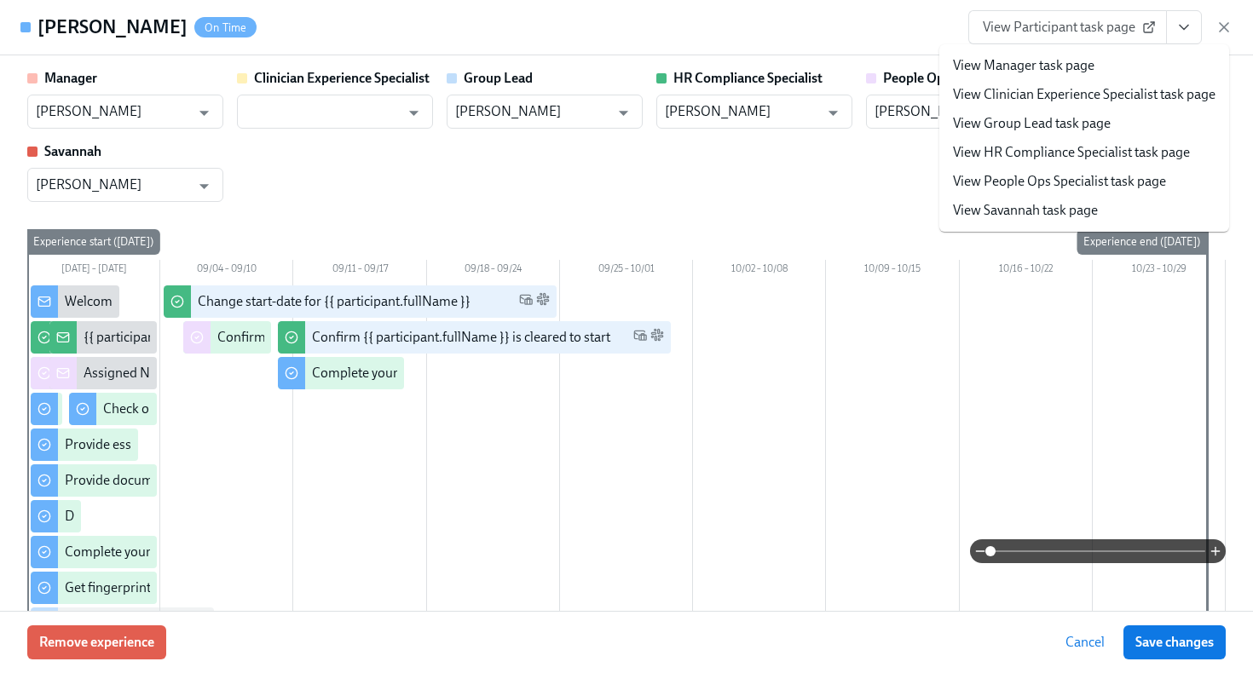
click at [1116, 147] on link "View HR Compliance Specialist task page" at bounding box center [1071, 152] width 237 height 19
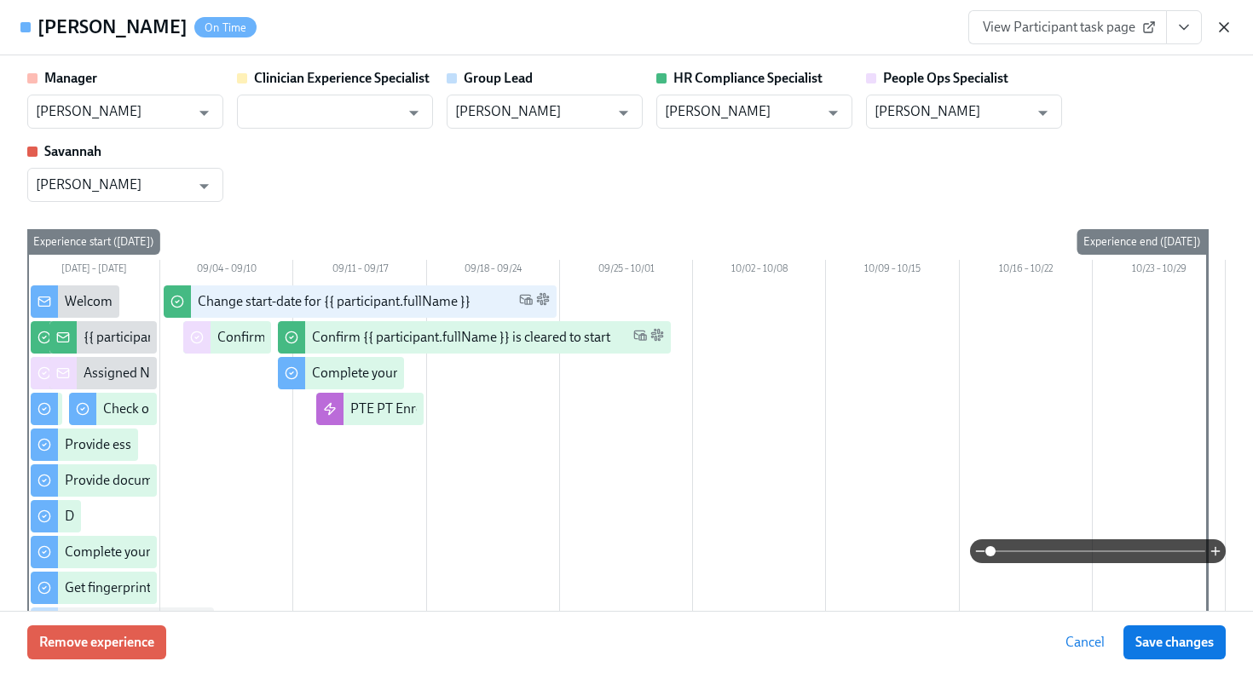
click at [1232, 29] on icon "button" at bounding box center [1224, 27] width 17 height 17
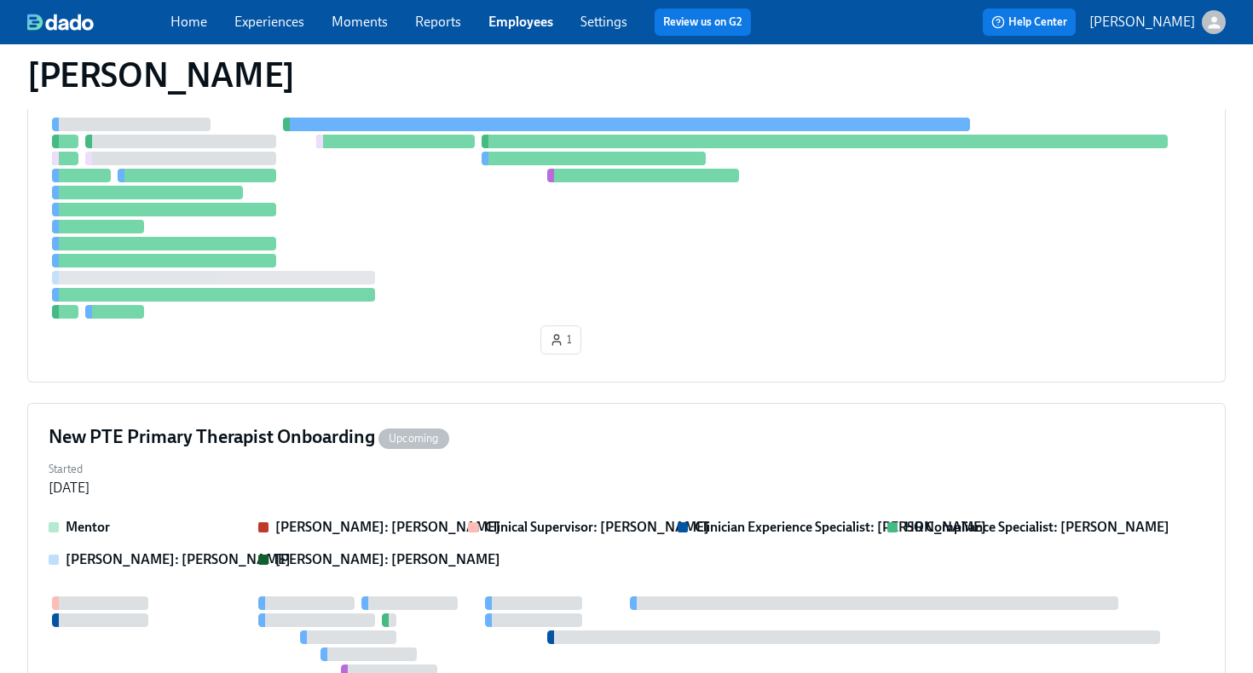
click at [508, 24] on link "Employees" at bounding box center [520, 22] width 65 height 16
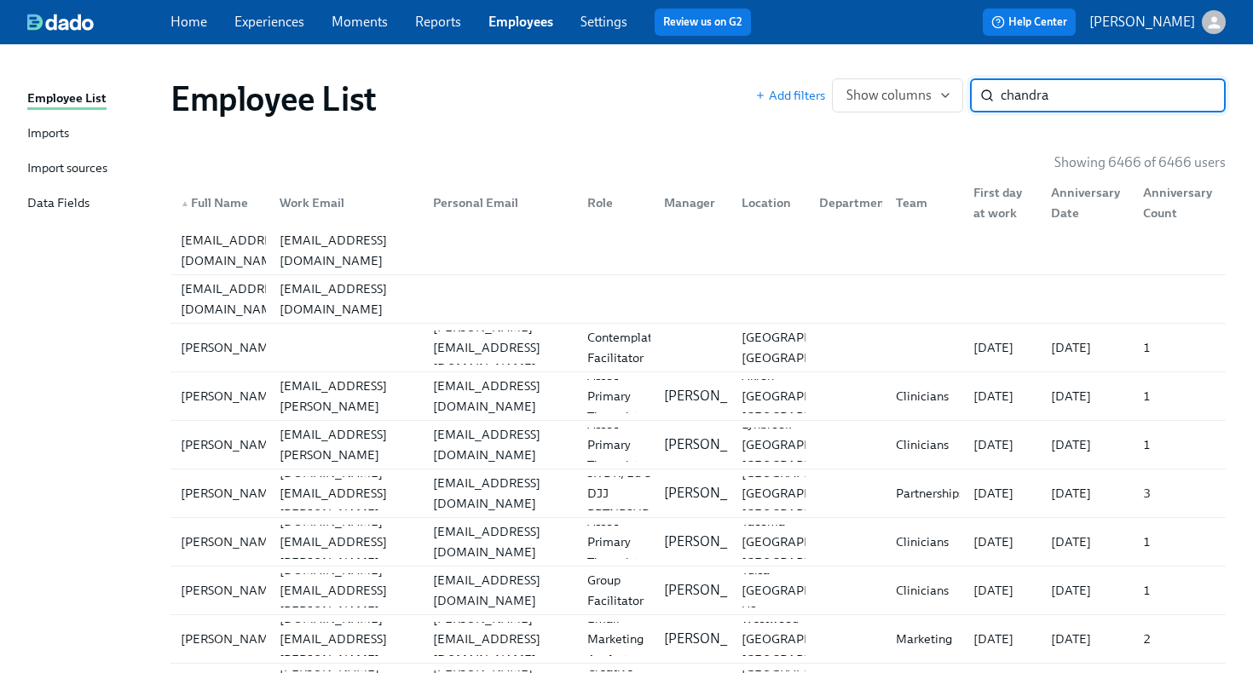
type input "chandra"
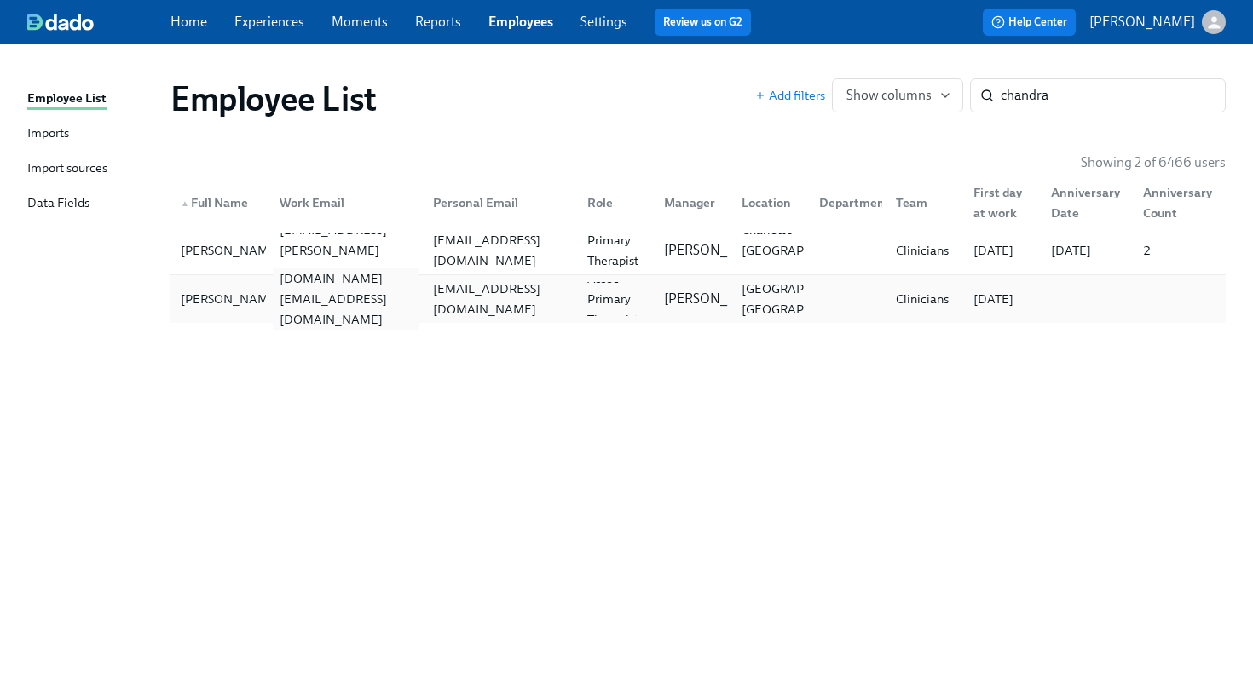
click at [291, 307] on div "chandra.green@charliehealth.com" at bounding box center [346, 299] width 147 height 61
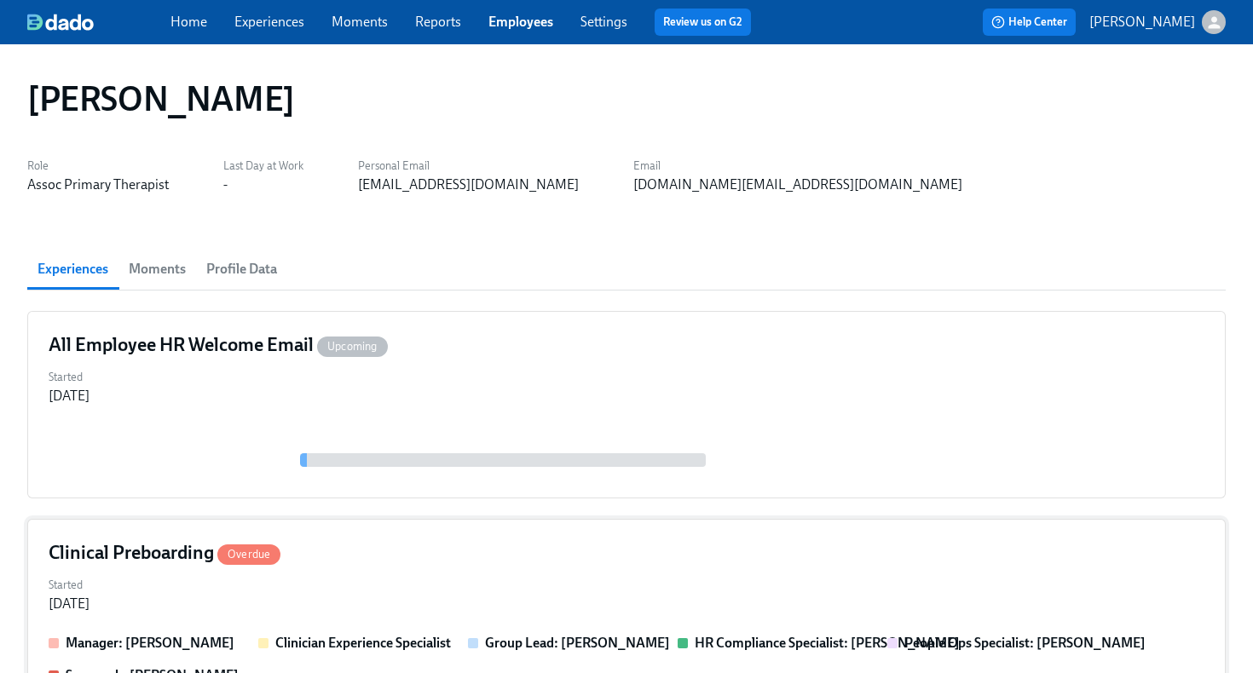
click at [606, 548] on div "Clinical Preboarding Overdue" at bounding box center [627, 553] width 1156 height 26
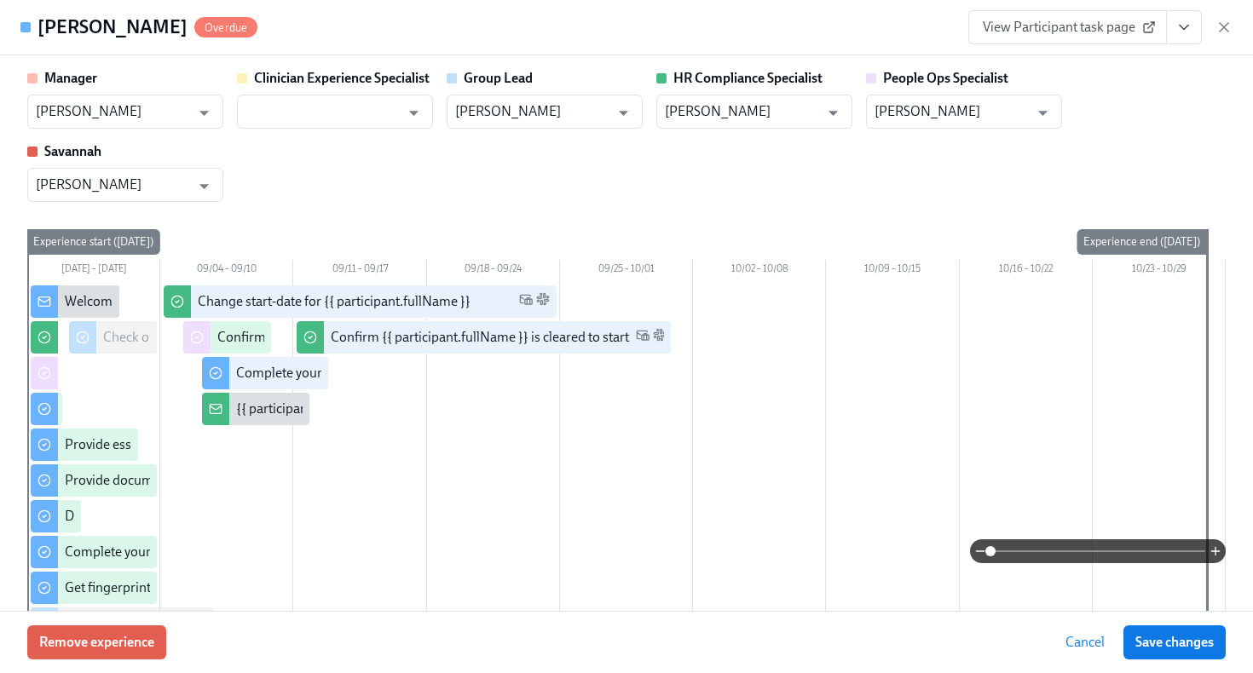
click at [1105, 36] on link "View Participant task page" at bounding box center [1067, 27] width 199 height 34
click at [1223, 26] on icon "button" at bounding box center [1224, 27] width 9 height 9
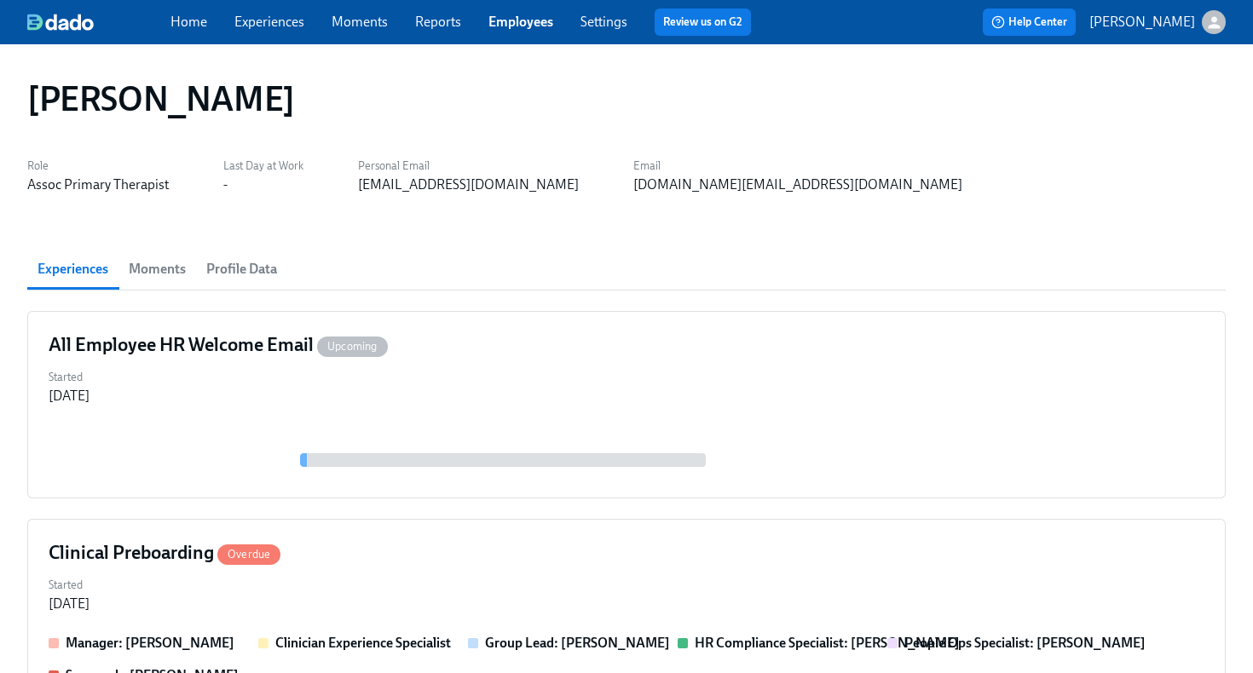
click at [526, 28] on link "Employees" at bounding box center [520, 22] width 65 height 16
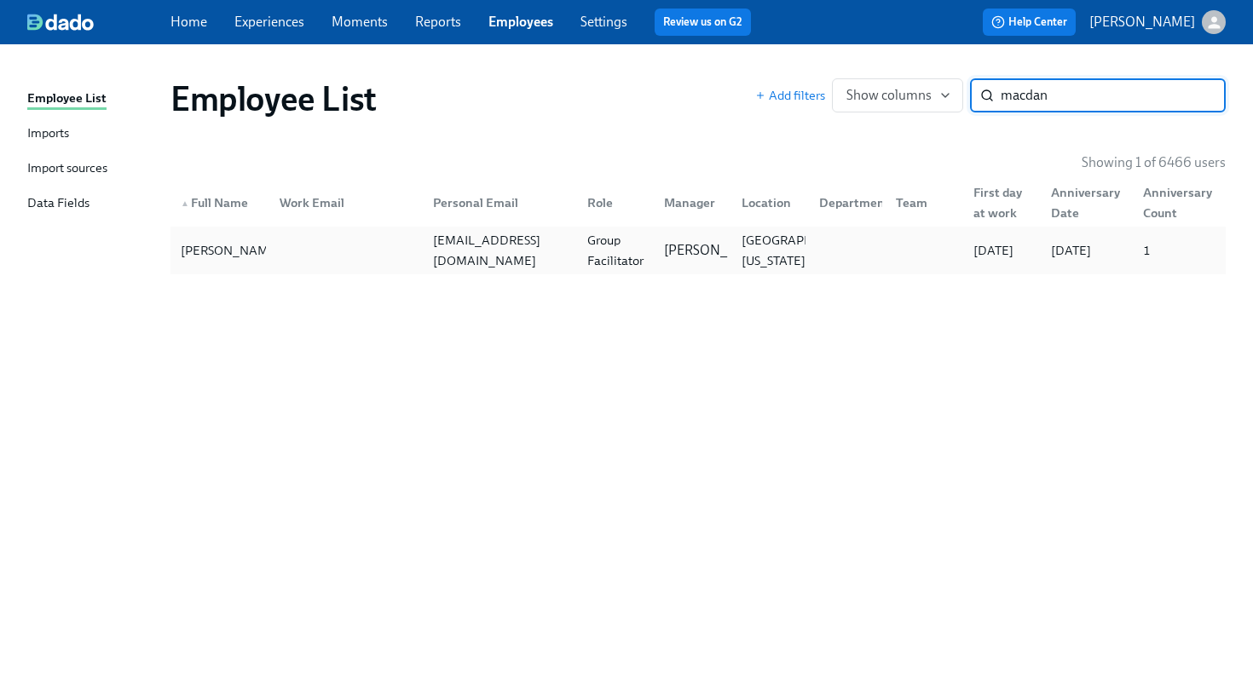
type input "macdan"
click at [321, 240] on div at bounding box center [343, 251] width 154 height 34
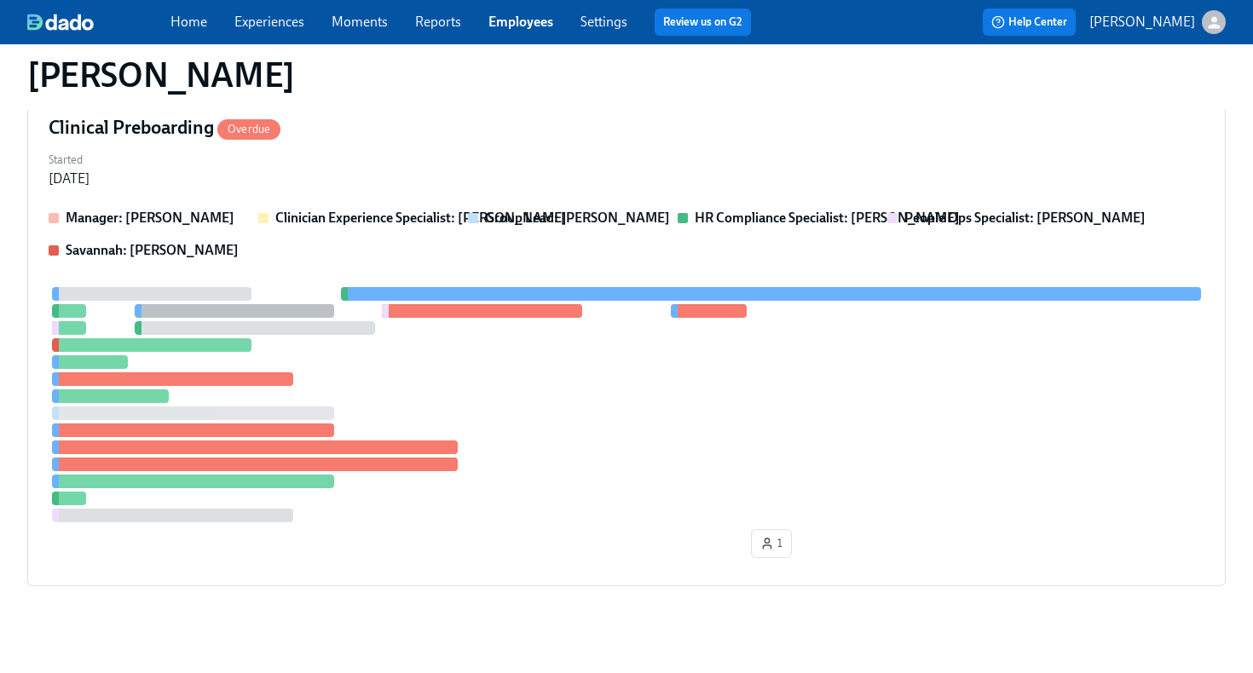
scroll to position [487, 0]
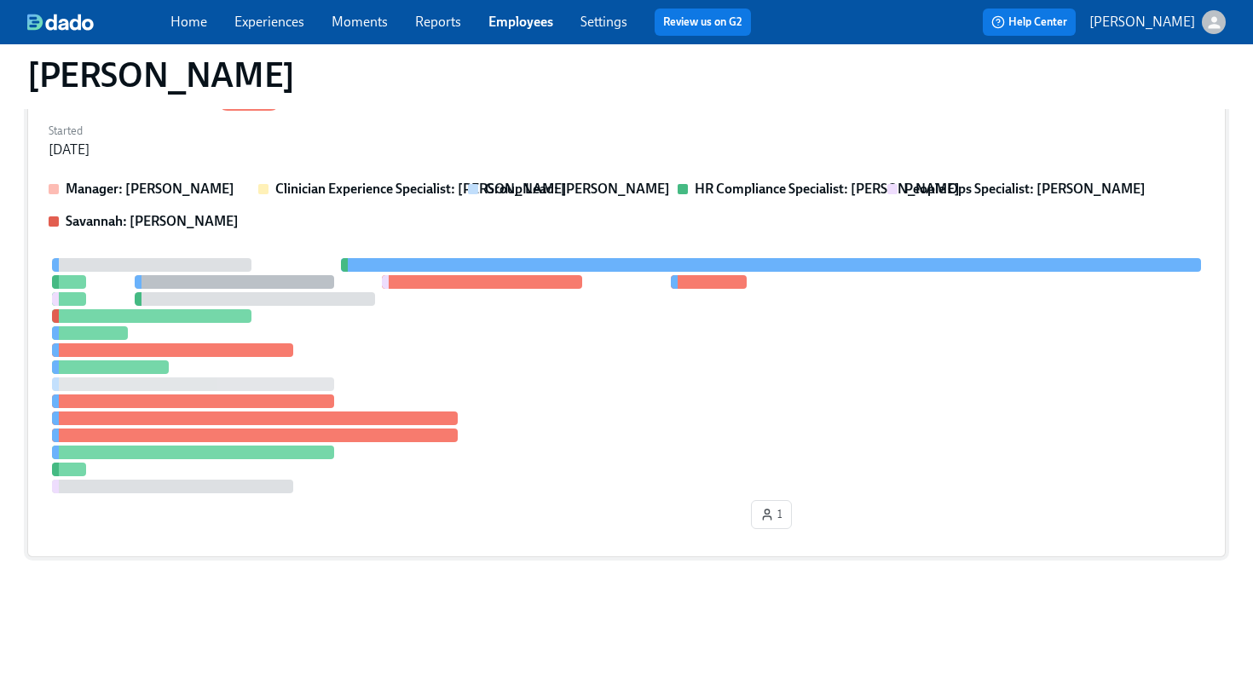
click at [491, 151] on div "Started Aug 26, 2025" at bounding box center [627, 138] width 1156 height 41
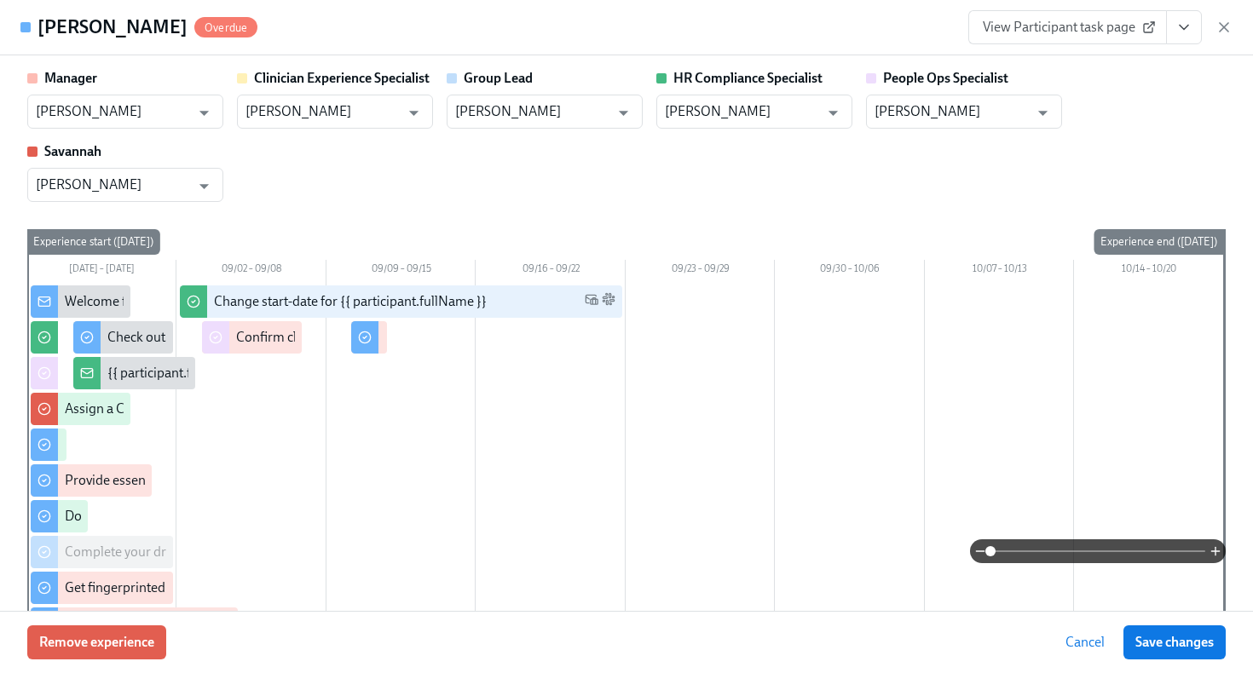
click at [1093, 30] on span "View Participant task page" at bounding box center [1068, 27] width 170 height 17
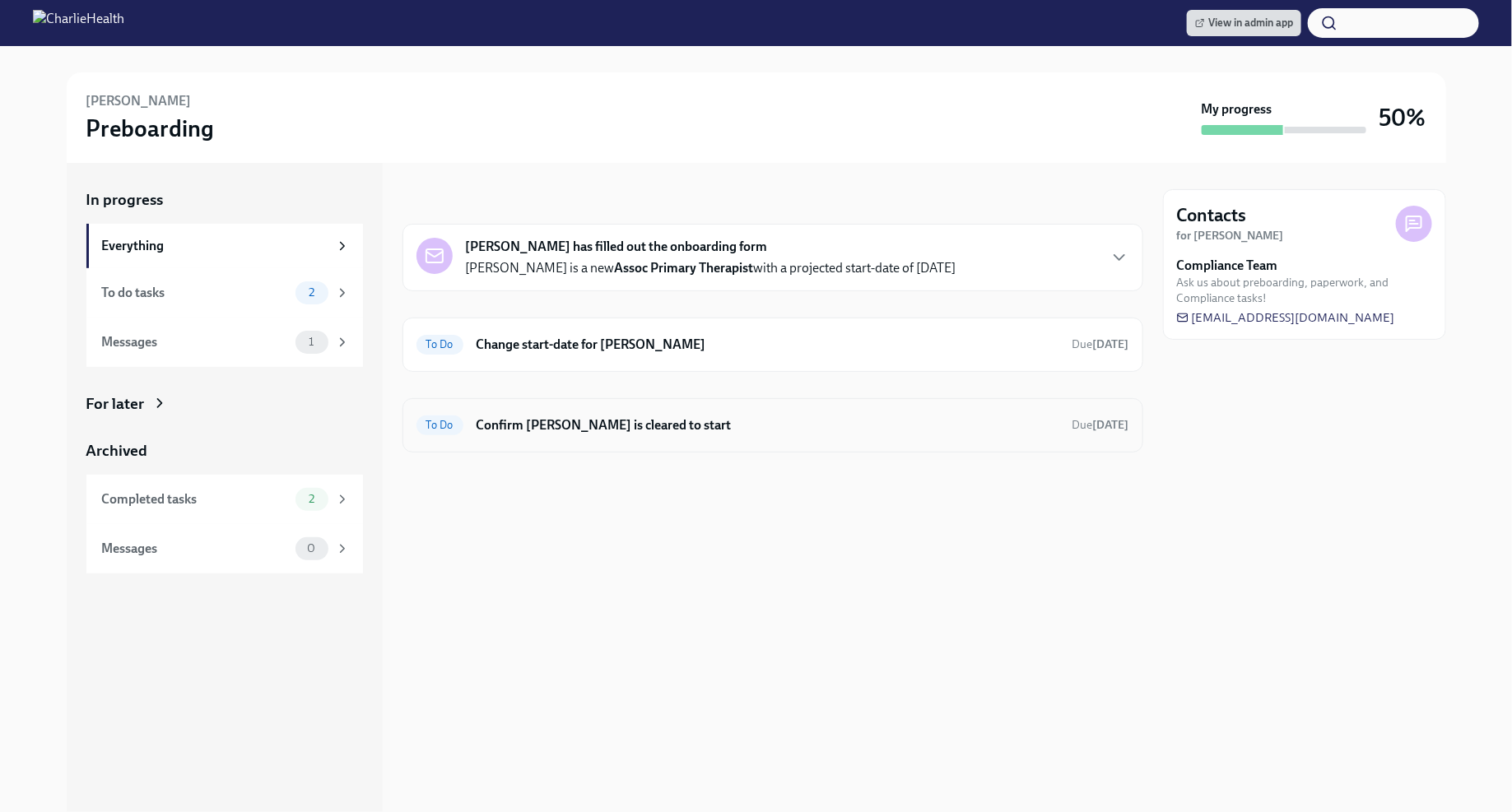
click at [750, 425] on h6 "Confirm [PERSON_NAME] is cleared to start" at bounding box center [769, 425] width 583 height 18
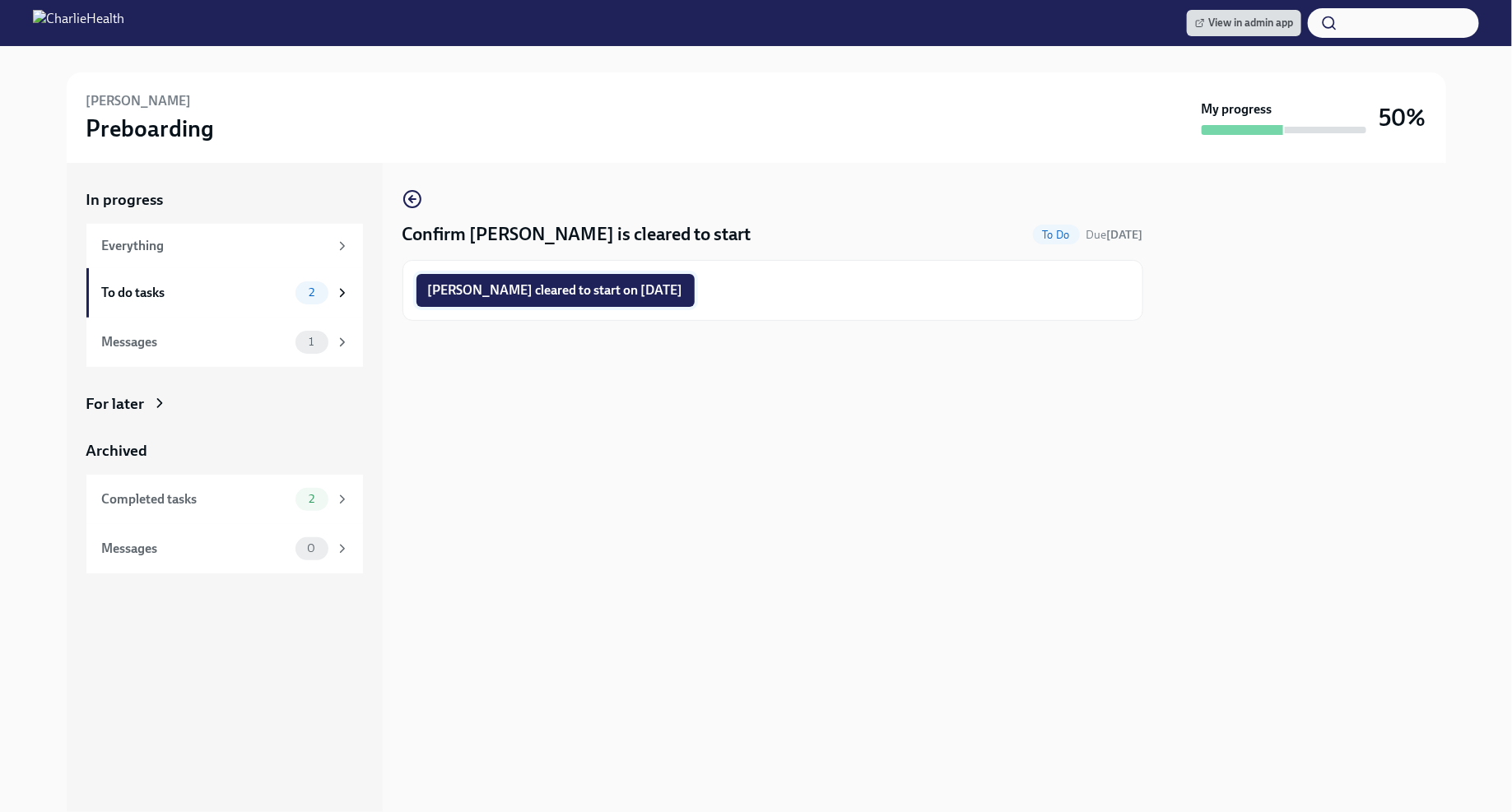
click at [677, 294] on span "Brittany Wong cleared to start on 09/15/2025" at bounding box center [555, 290] width 255 height 16
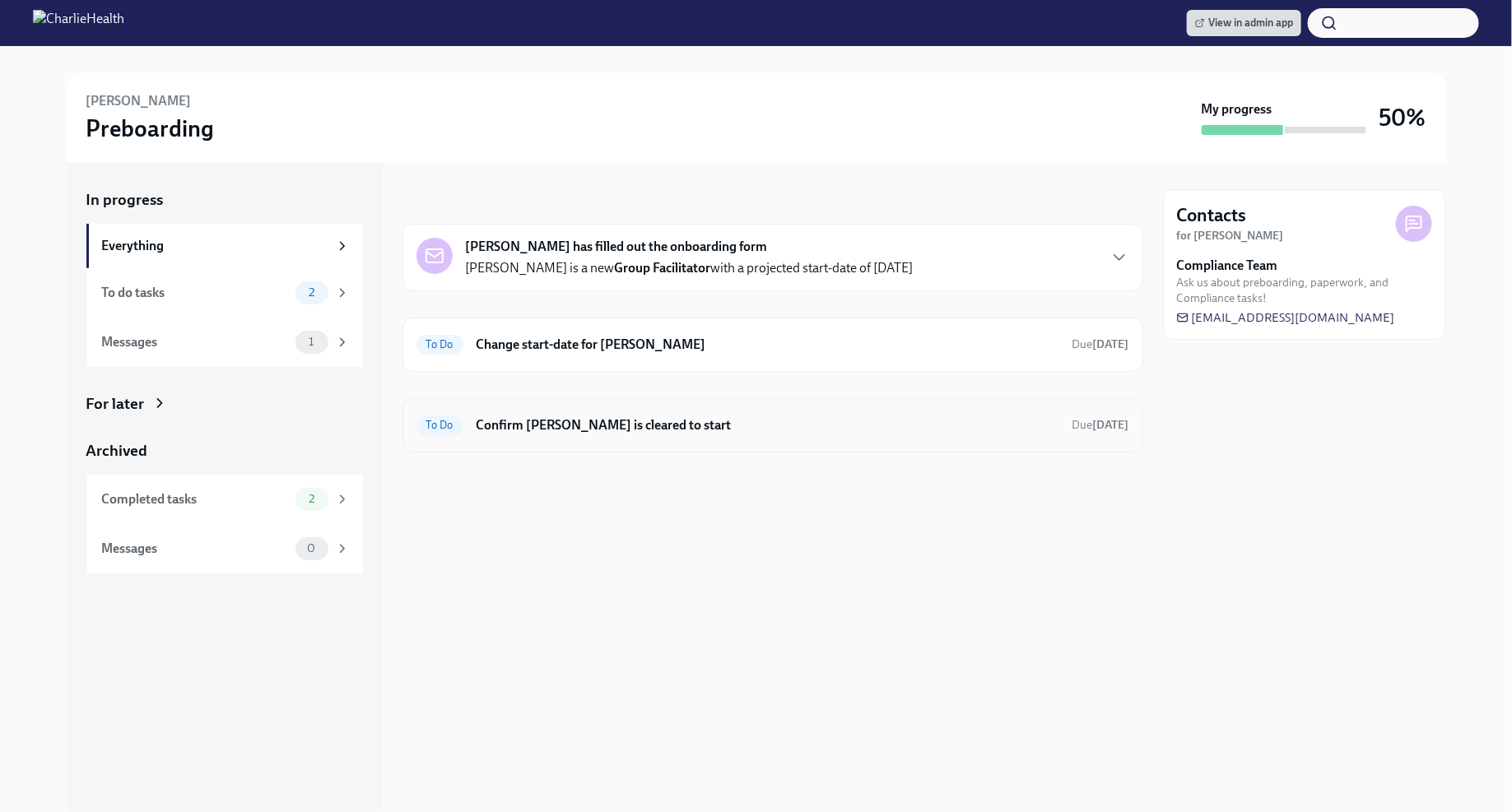
click at [846, 424] on h6 "Confirm [PERSON_NAME] is cleared to start" at bounding box center [769, 425] width 583 height 18
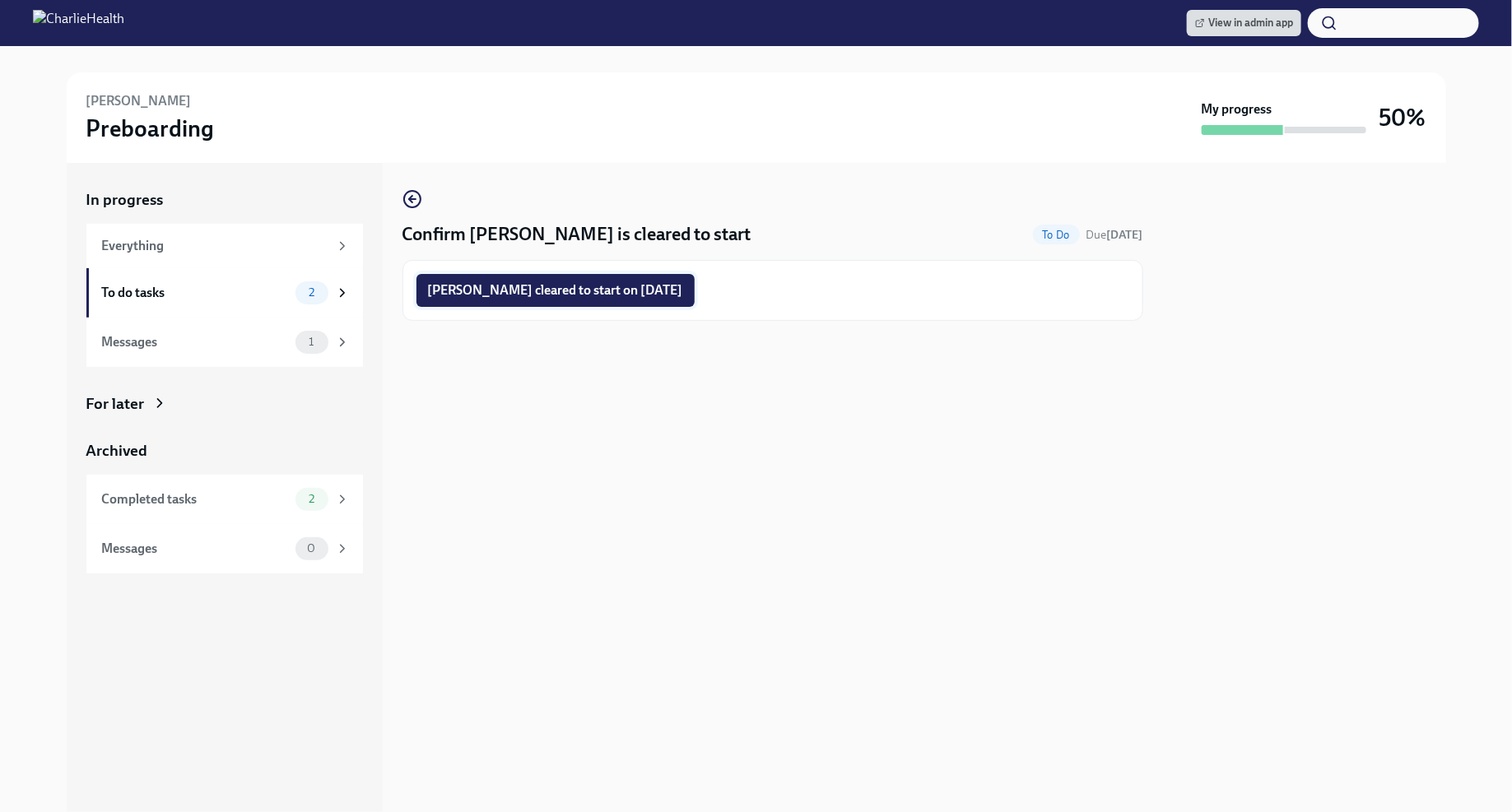
click at [575, 295] on span "Mara Paul cleared to start on 09/15/2025" at bounding box center [555, 290] width 255 height 16
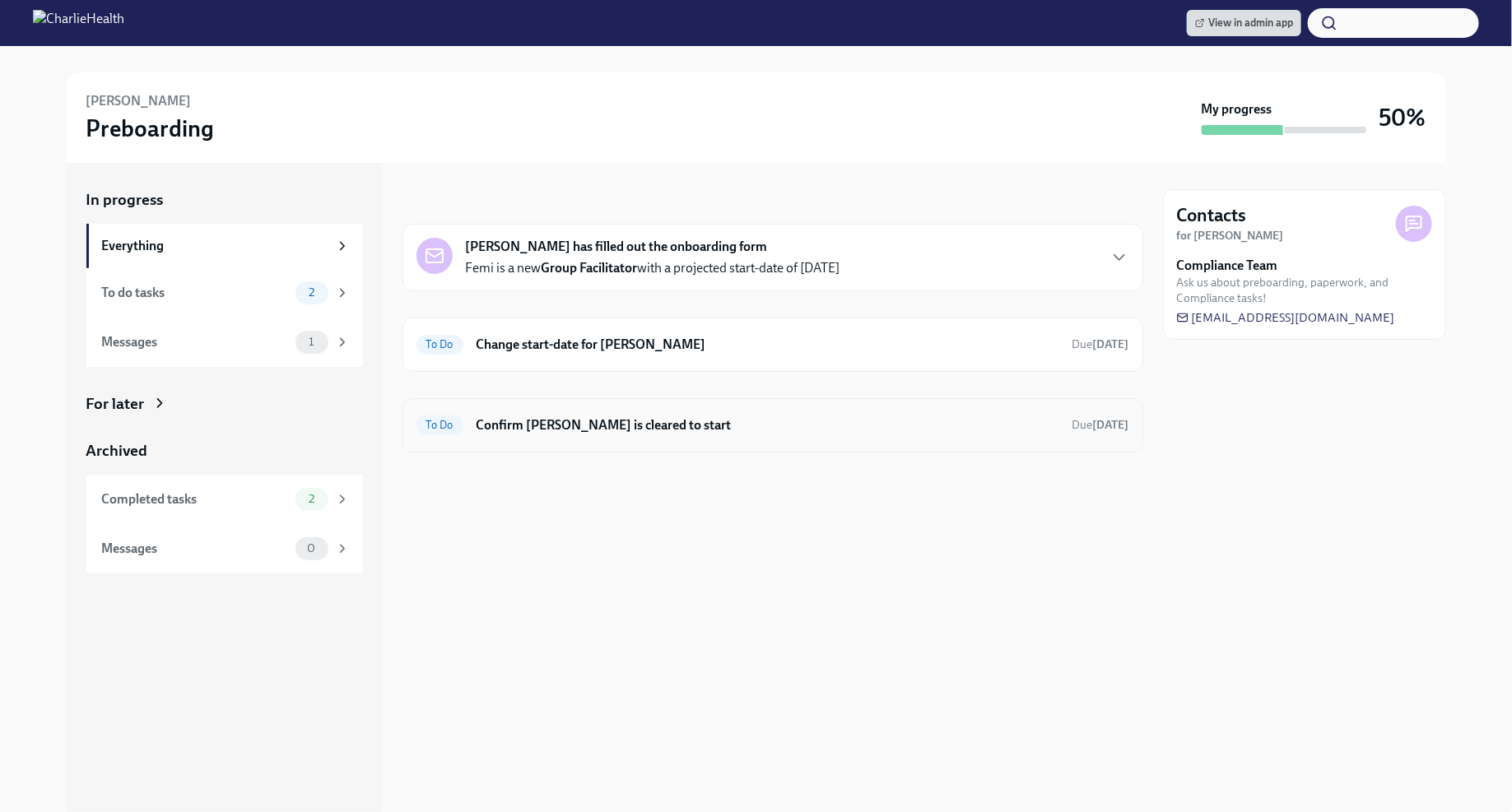
click at [759, 426] on h6 "Confirm [PERSON_NAME] is cleared to start" at bounding box center [769, 425] width 583 height 18
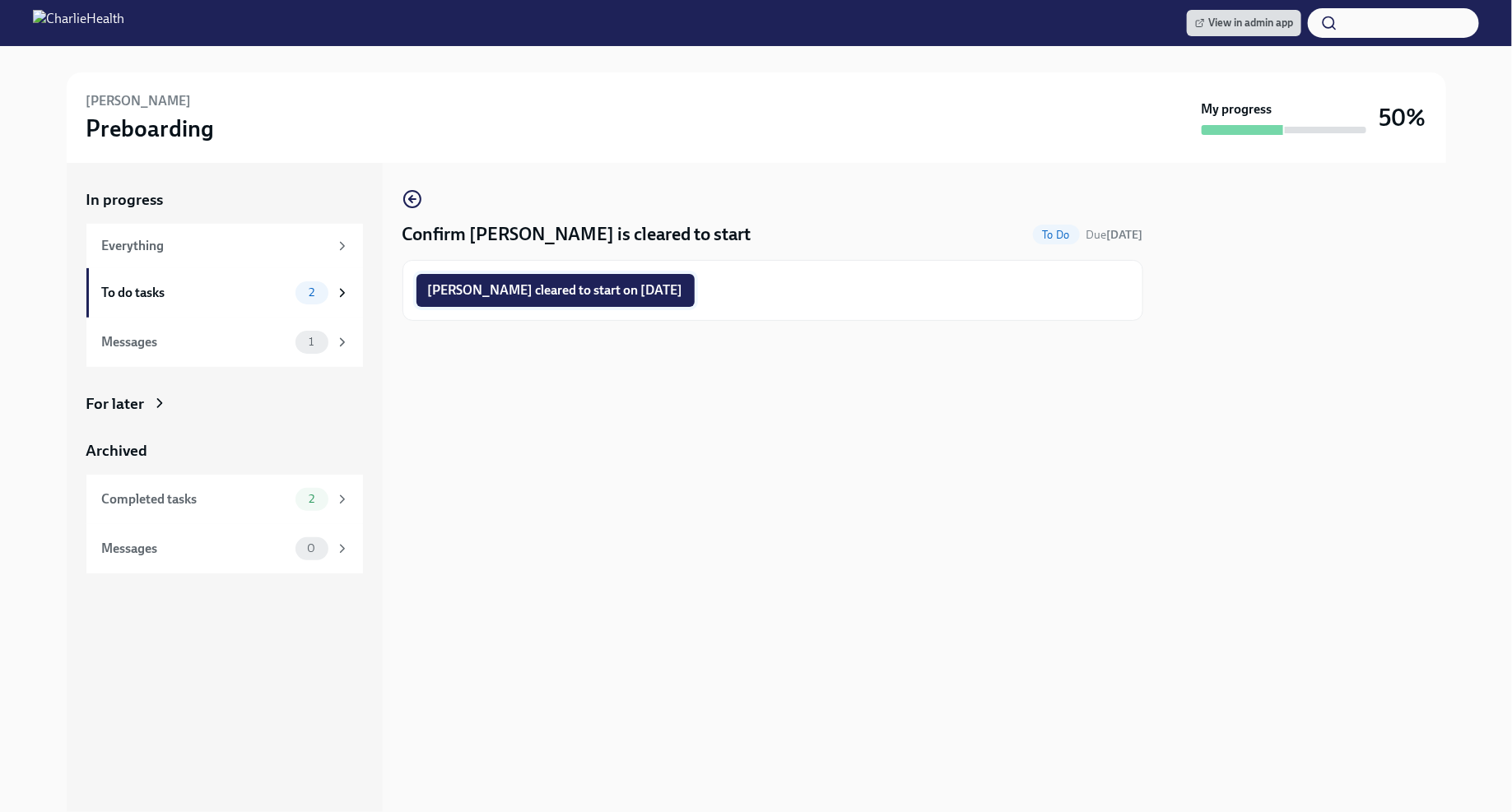
click at [626, 298] on span "Femi Adeyanju cleared to start on 09/15/2025" at bounding box center [555, 290] width 255 height 16
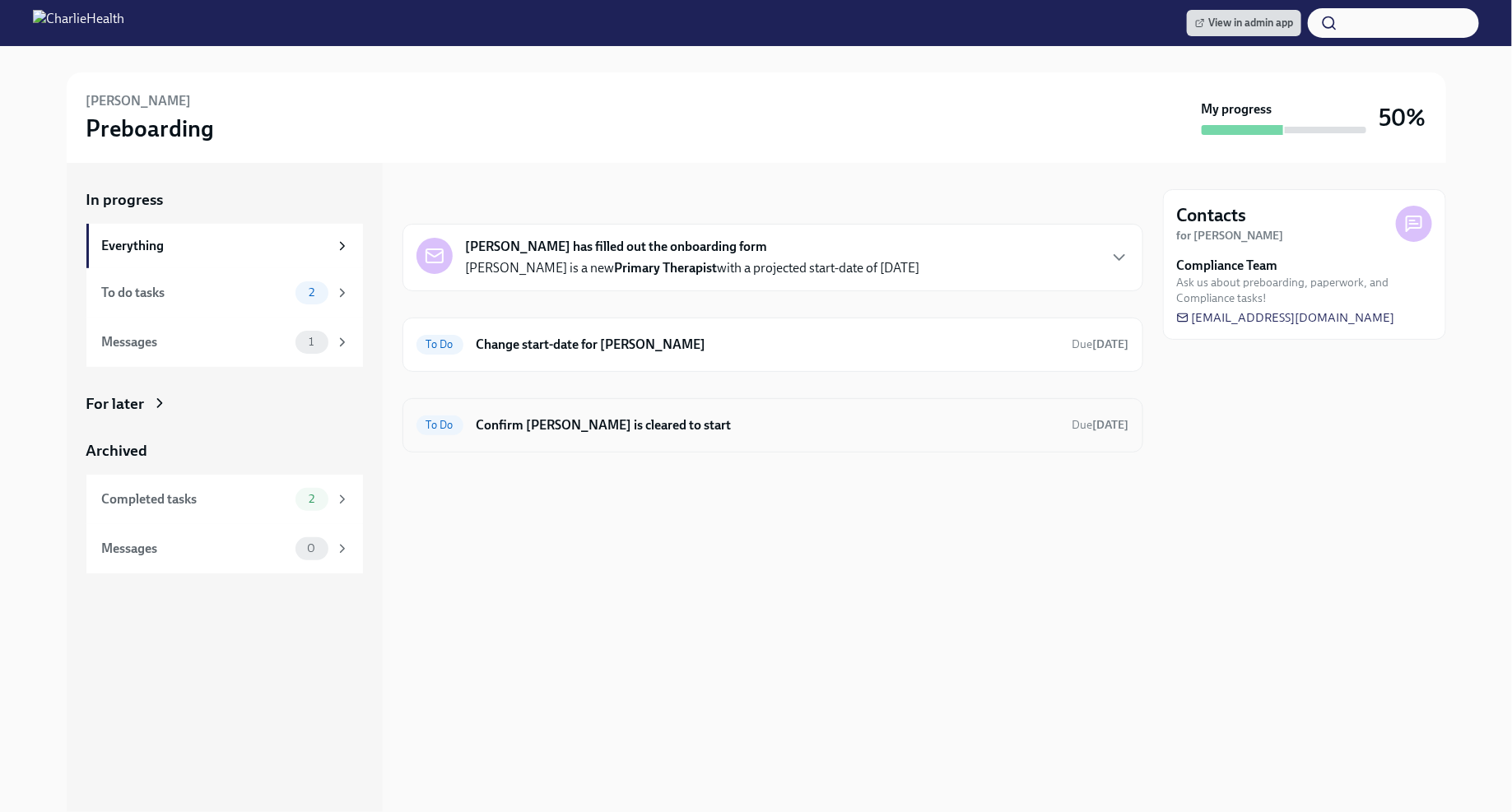
click at [846, 416] on h6 "Confirm Laurin Taylor is cleared to start" at bounding box center [769, 425] width 583 height 18
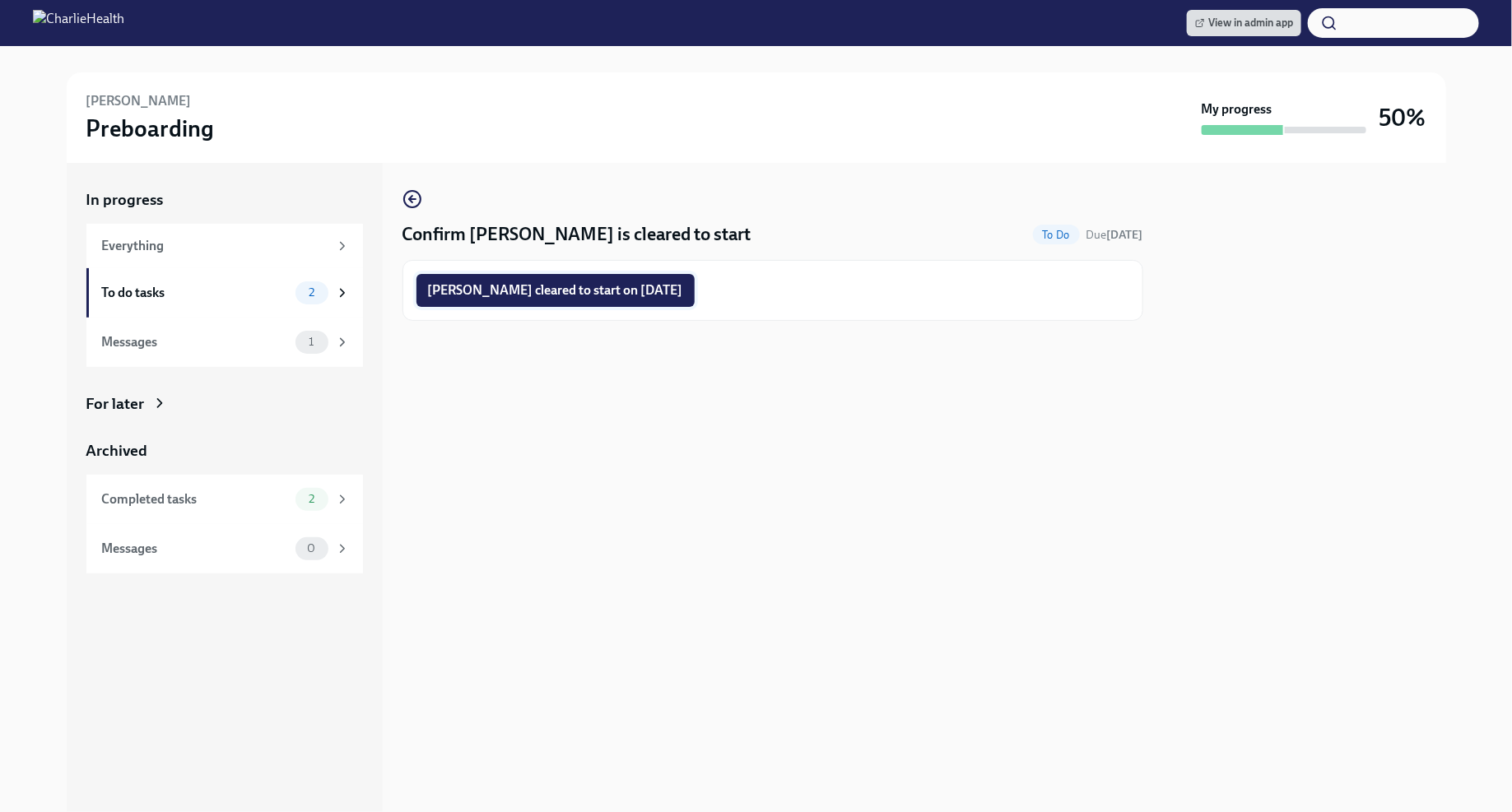
click at [639, 299] on button "Laurin Taylor cleared to start on 09/15/2025" at bounding box center [555, 291] width 278 height 33
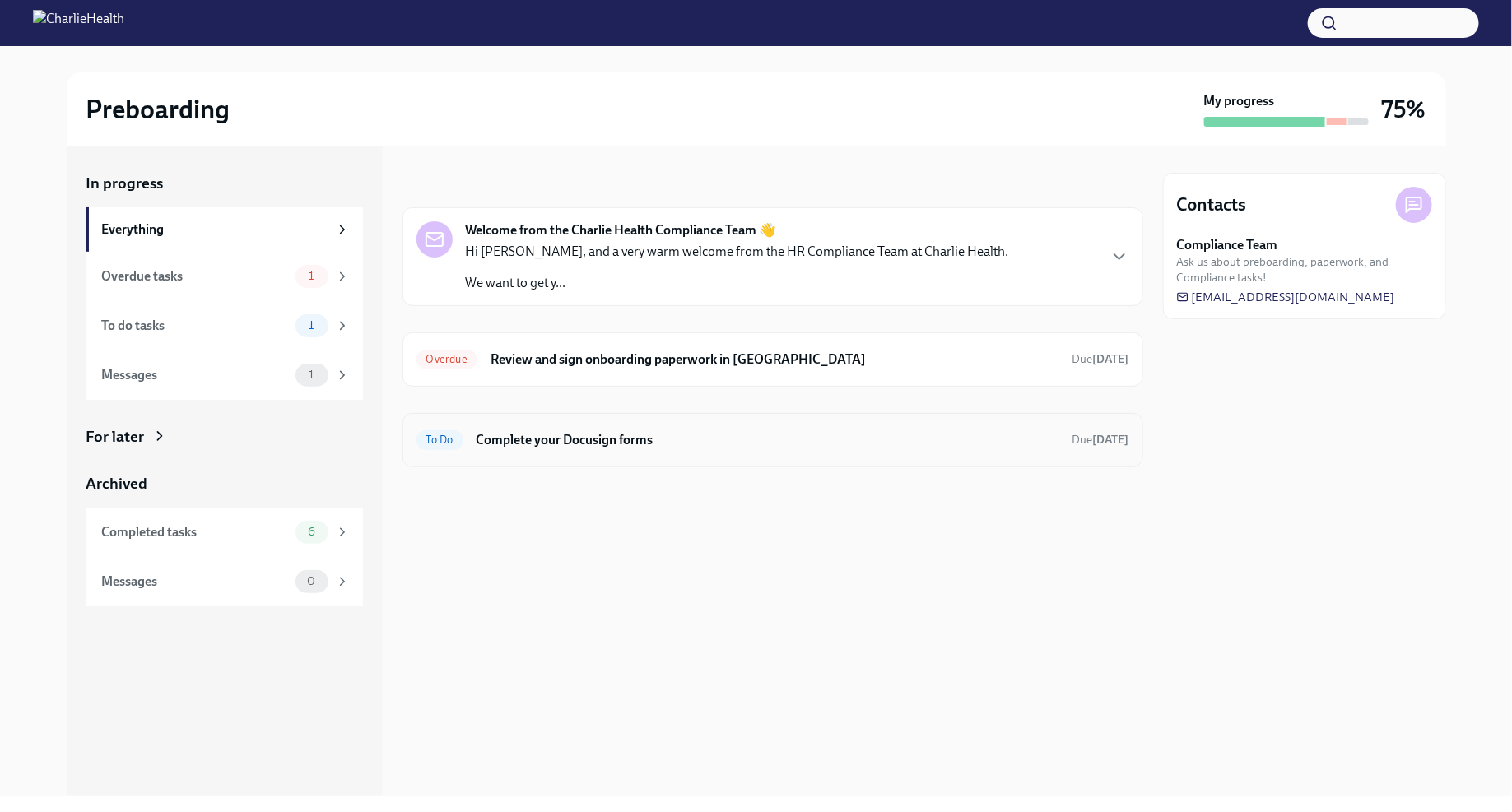
click at [661, 438] on h6 "Complete your Docusign forms" at bounding box center [769, 440] width 583 height 18
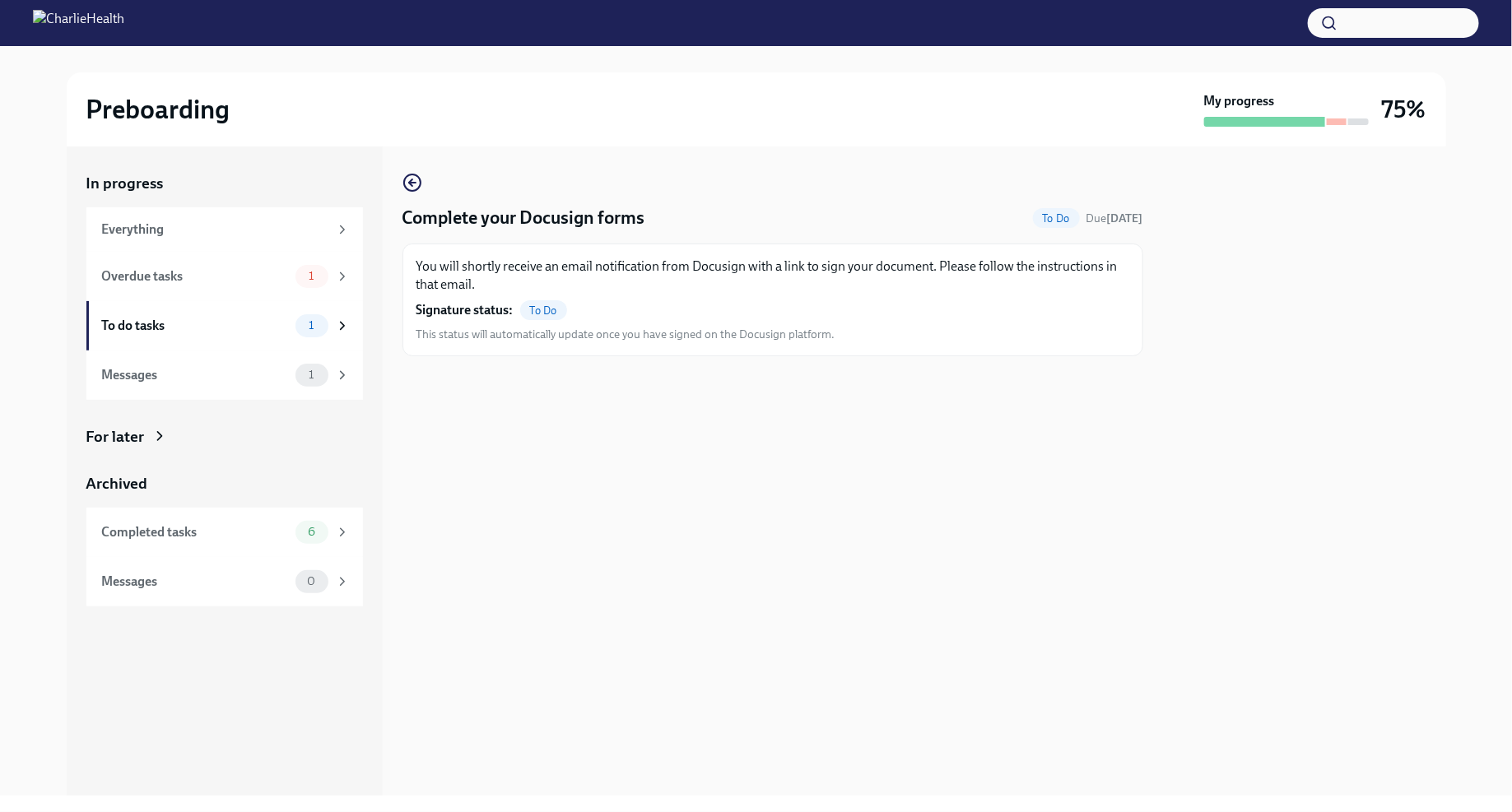
click at [466, 129] on div "Preboarding My progress 75%" at bounding box center [756, 109] width 1380 height 74
click at [416, 183] on icon "button" at bounding box center [412, 182] width 19 height 19
